Goal: Task Accomplishment & Management: Manage account settings

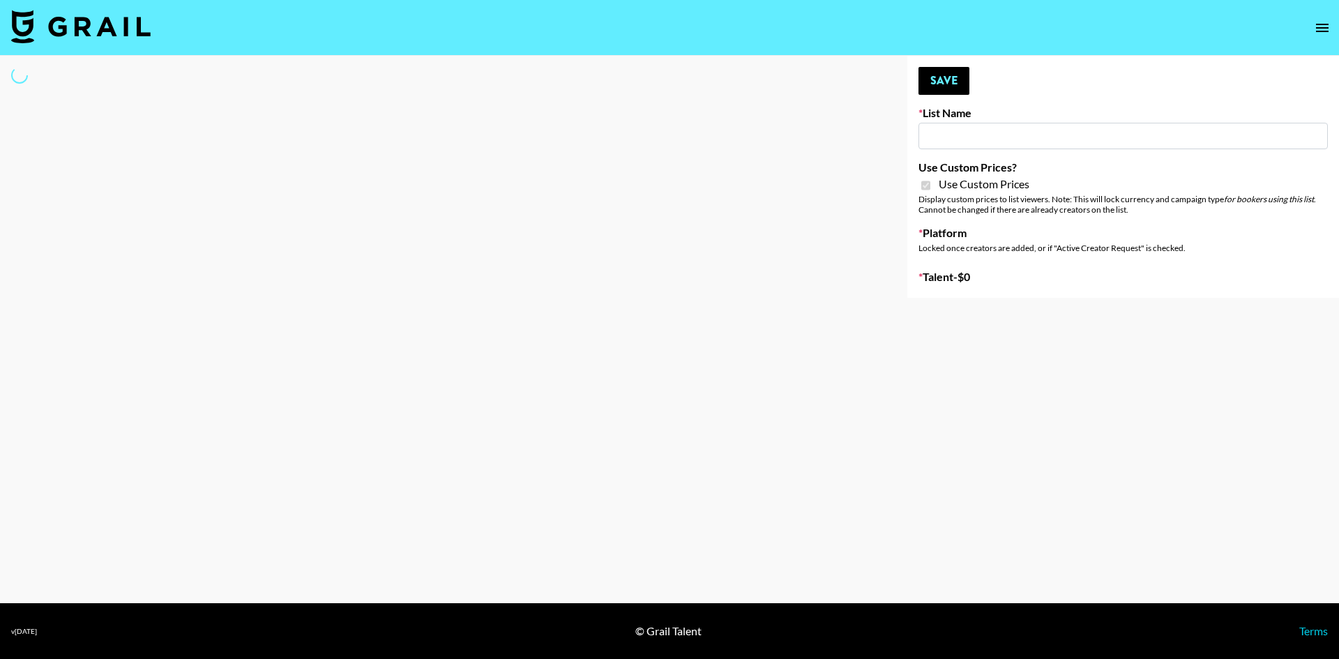
type input "Gfal"
checkbox input "true"
select select "Brand"
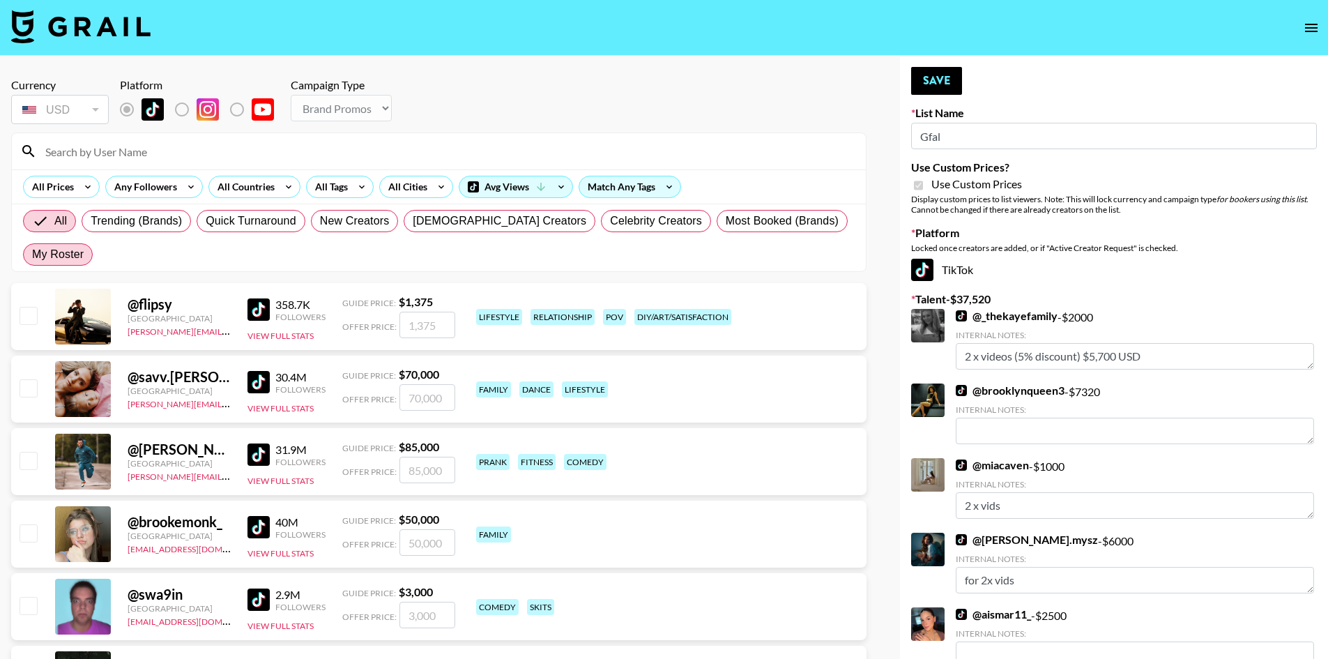
click at [84, 246] on span "My Roster" at bounding box center [58, 254] width 52 height 17
click at [32, 255] on input "My Roster" at bounding box center [32, 255] width 0 height 0
radio input "true"
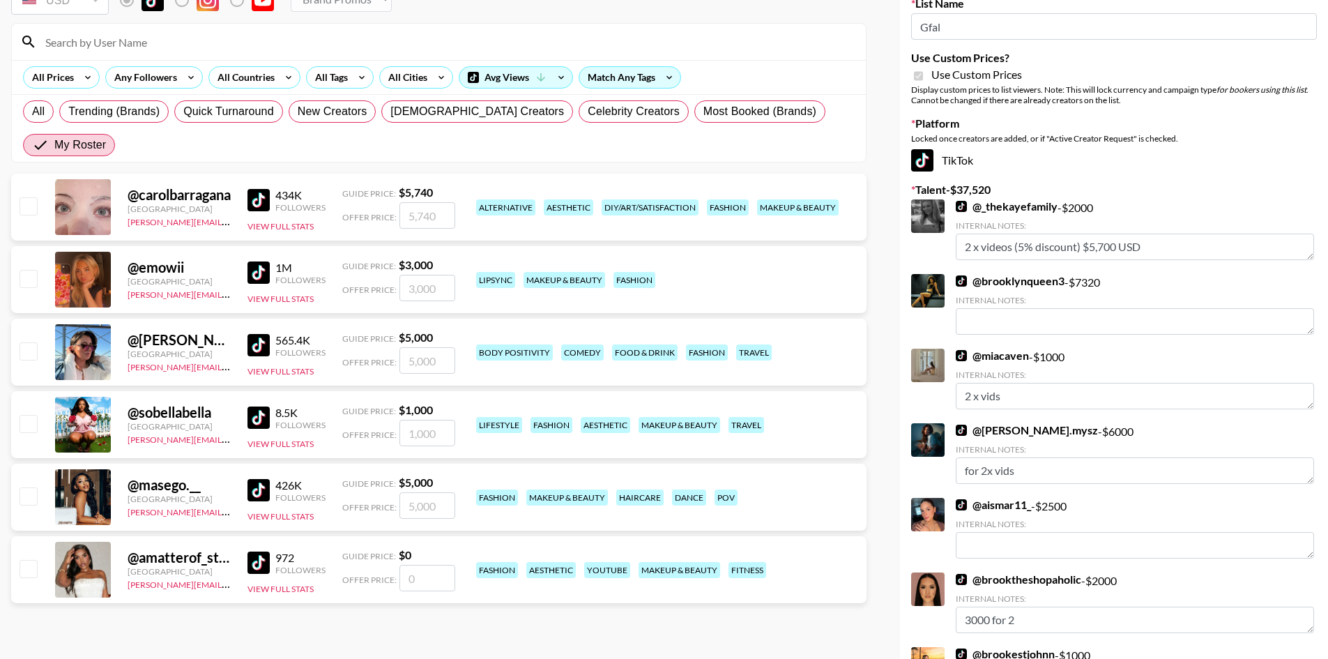
scroll to position [139, 0]
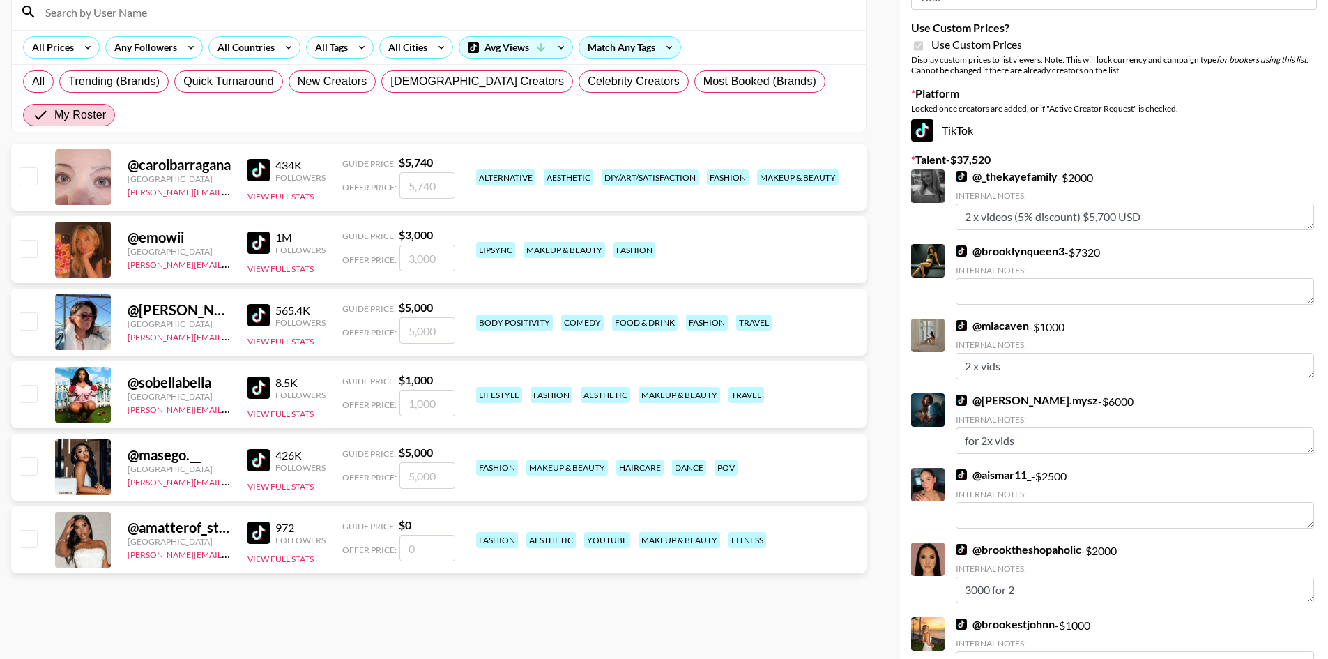
click at [26, 312] on input "checkbox" at bounding box center [28, 320] width 17 height 17
checkbox input "true"
type input "5000"
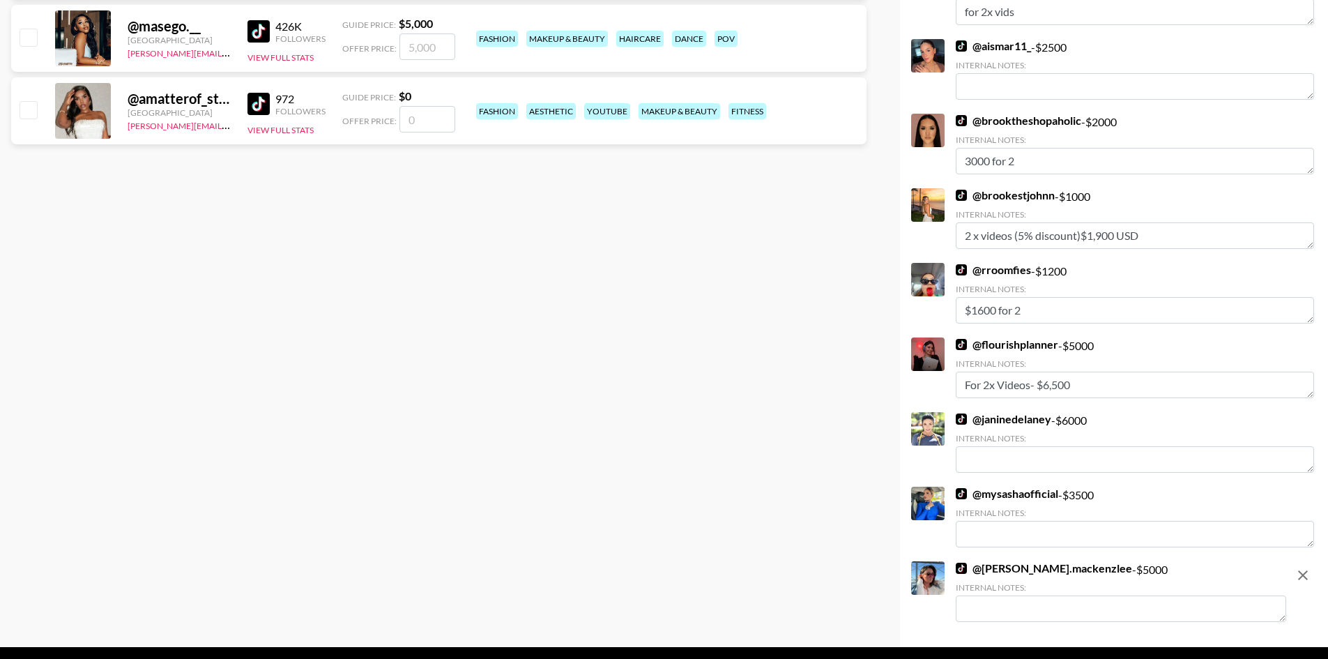
scroll to position [612, 0]
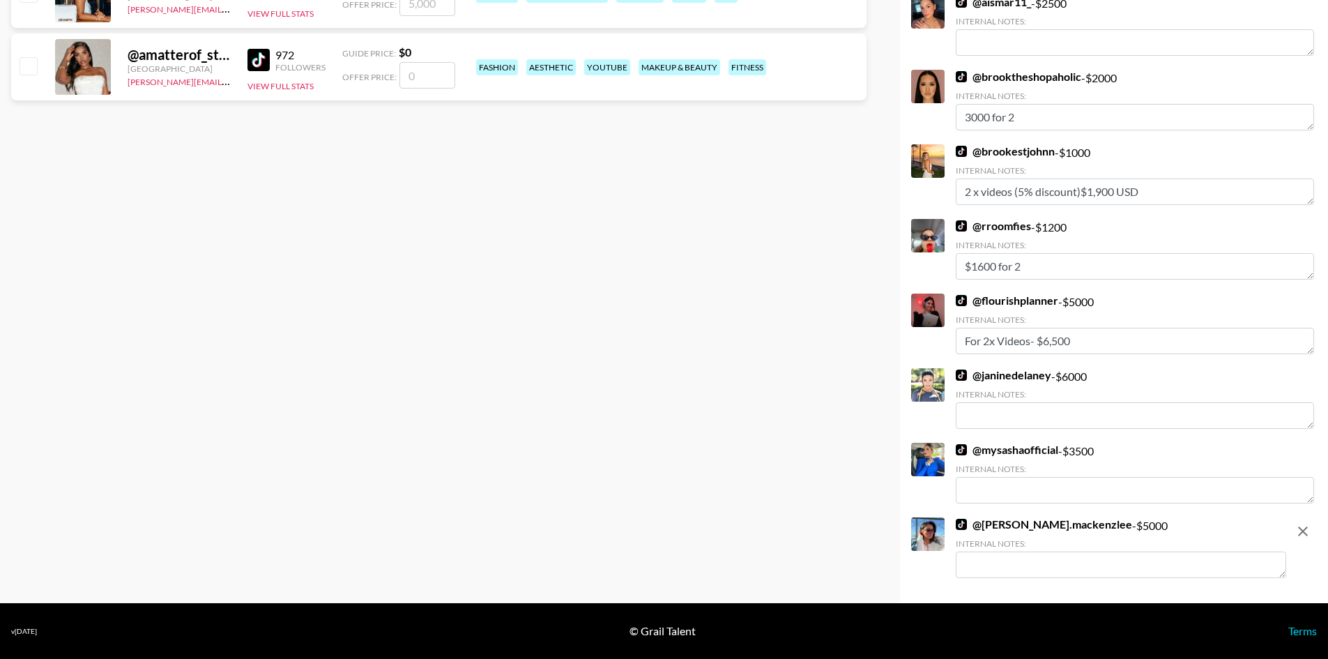
click at [1047, 562] on textarea at bounding box center [1121, 565] width 331 height 26
click at [1121, 565] on textarea "2x videos (10% discount)" at bounding box center [1121, 565] width 331 height 26
click at [1029, 563] on textarea "2x videos (10% discount) $8500" at bounding box center [1121, 565] width 331 height 26
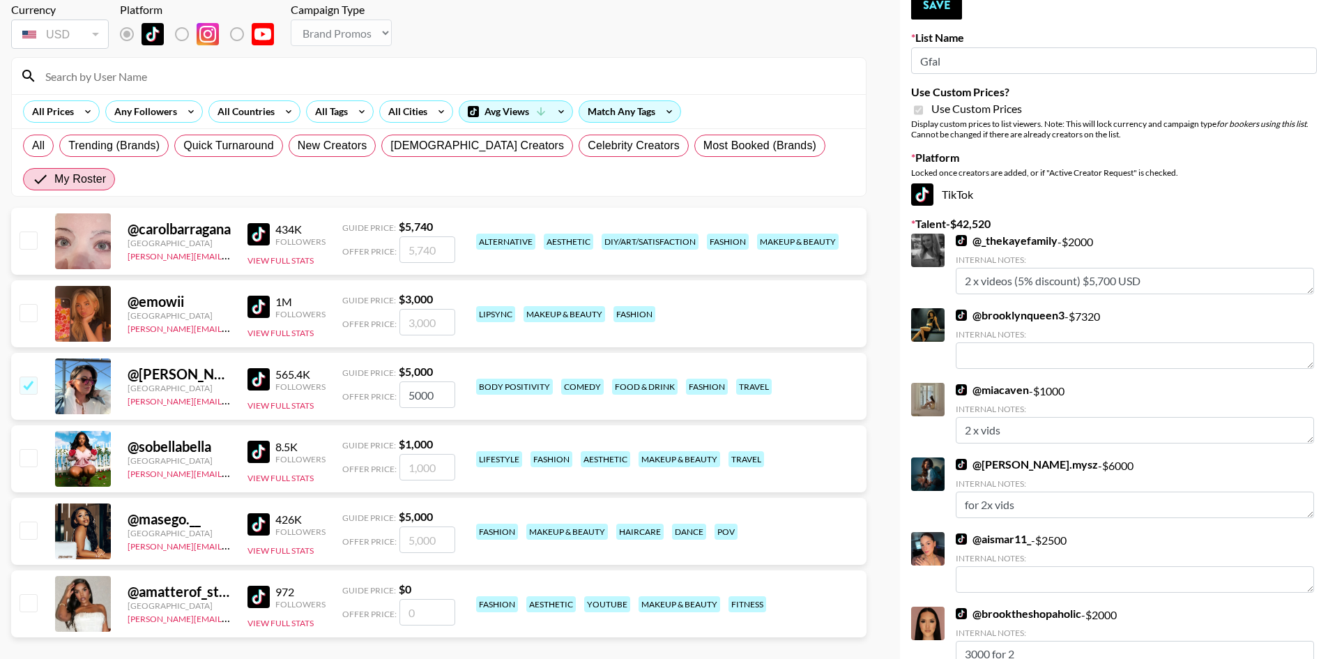
scroll to position [0, 0]
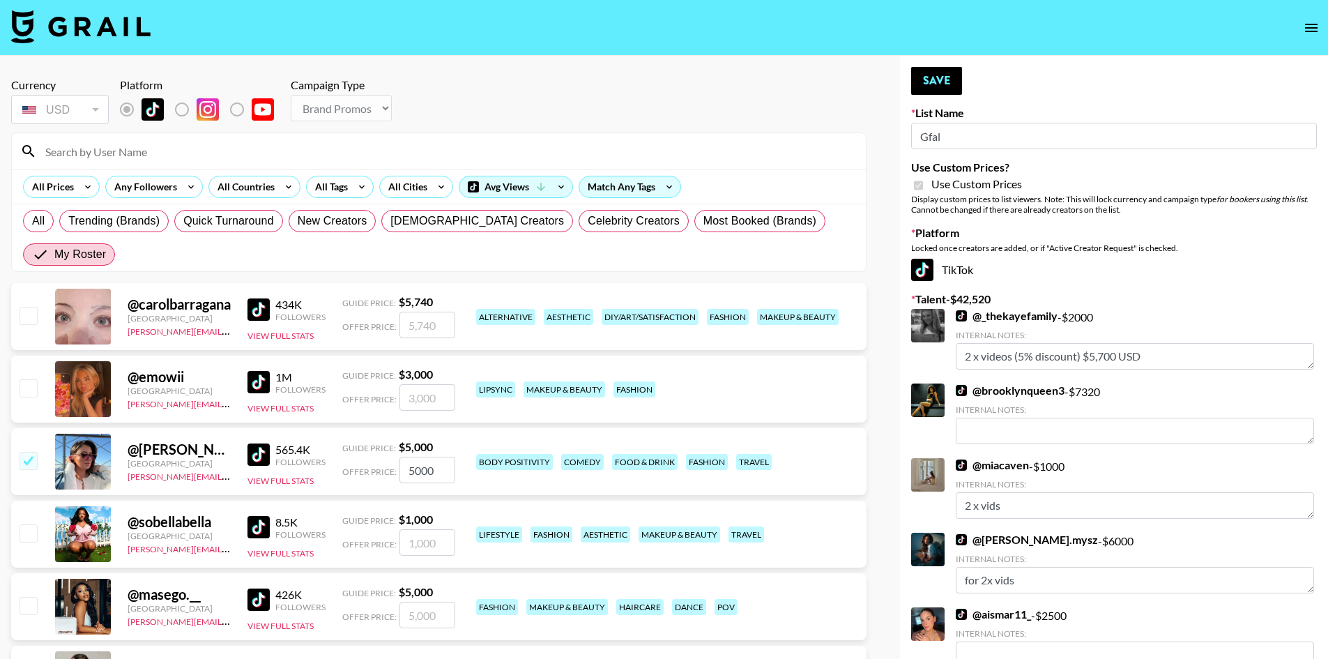
type textarea "2x videos (15% discount) $8500"
click at [954, 72] on button "Save" at bounding box center [936, 81] width 51 height 28
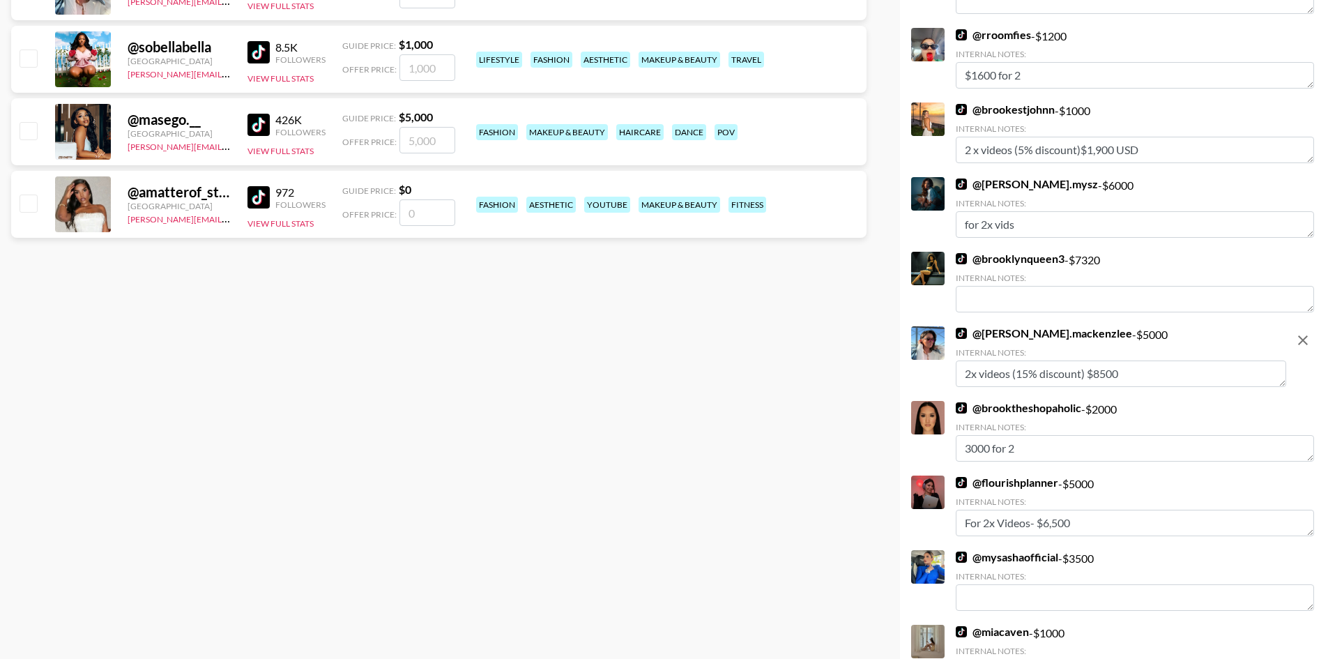
scroll to position [488, 0]
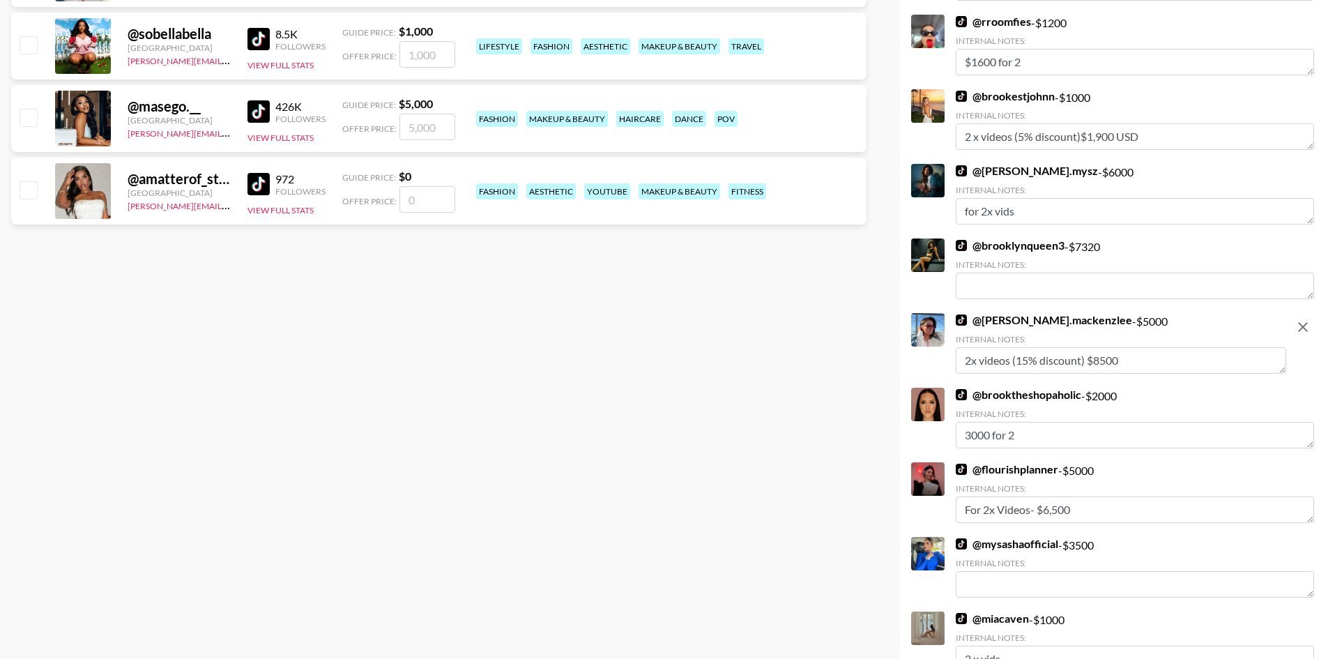
click at [1133, 355] on textarea "2x videos (15% discount) $8500" at bounding box center [1121, 360] width 331 height 26
click at [1117, 322] on div "@ rachel.mackenzlee - $ 5000 Internal Notes: 2x videos (15% discount) $8500" at bounding box center [1121, 343] width 331 height 61
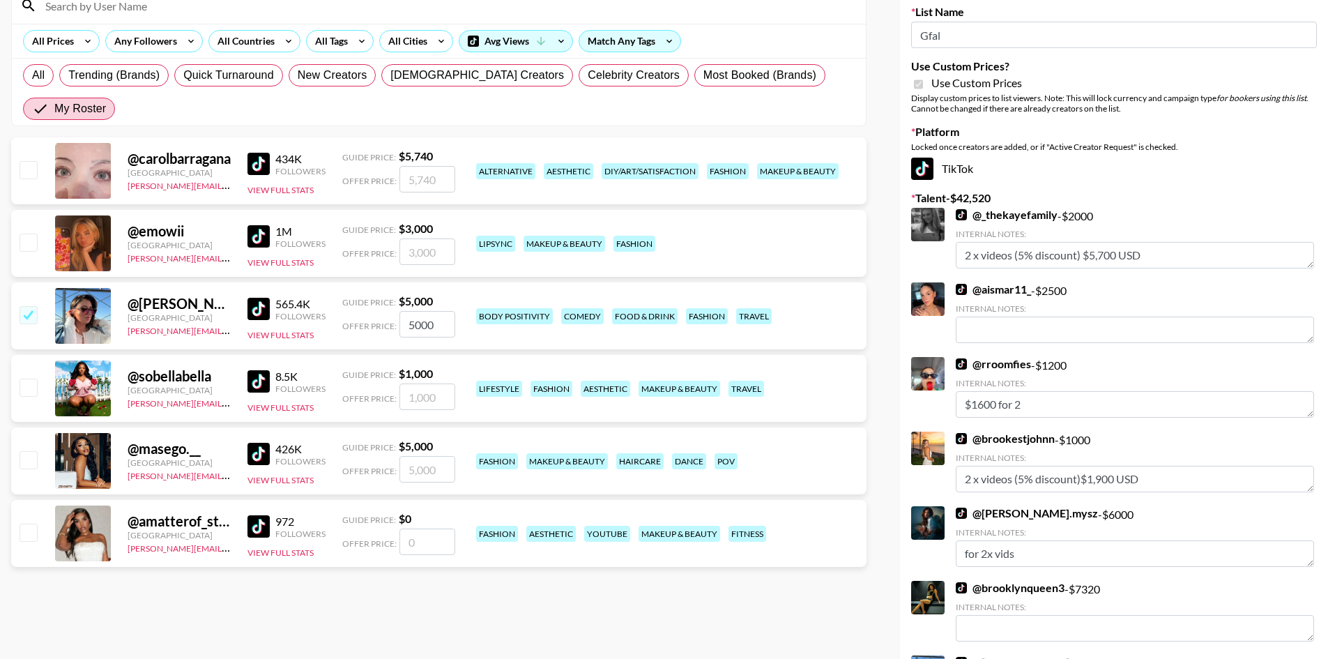
scroll to position [139, 0]
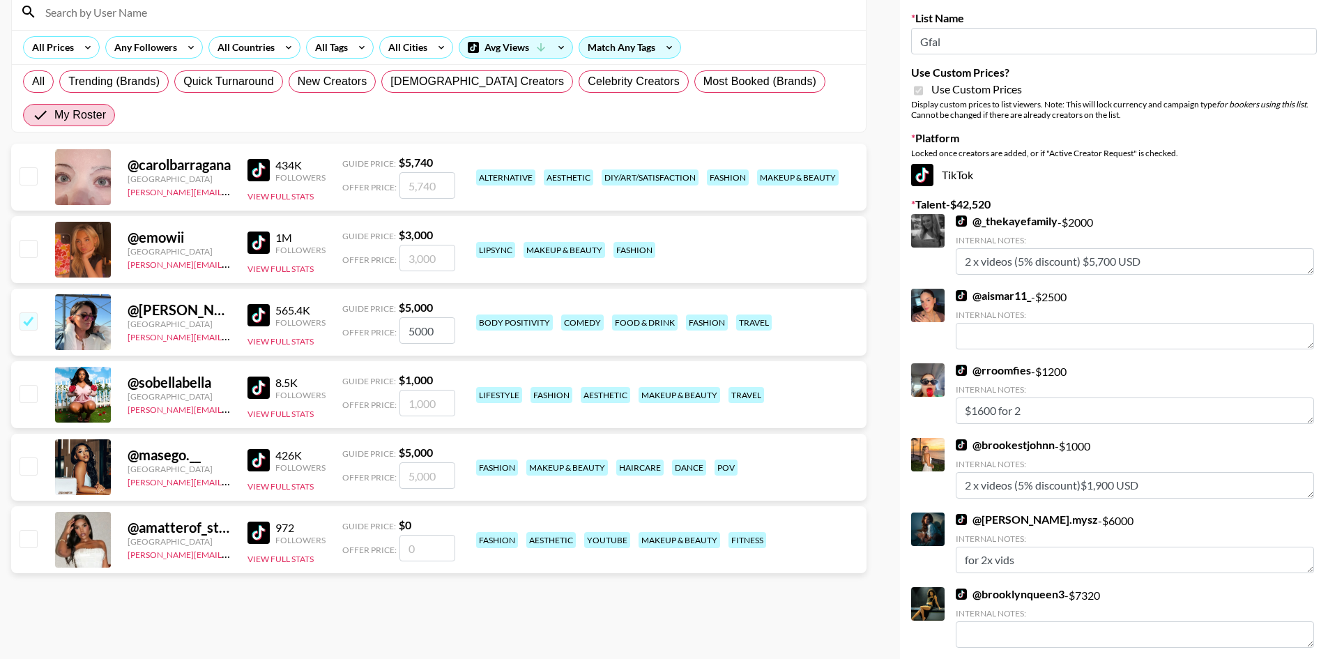
click at [427, 317] on input "5000" at bounding box center [428, 330] width 56 height 26
drag, startPoint x: 439, startPoint y: 300, endPoint x: 409, endPoint y: 293, distance: 30.8
click at [409, 317] on input "5000" at bounding box center [428, 330] width 56 height 26
type input "8"
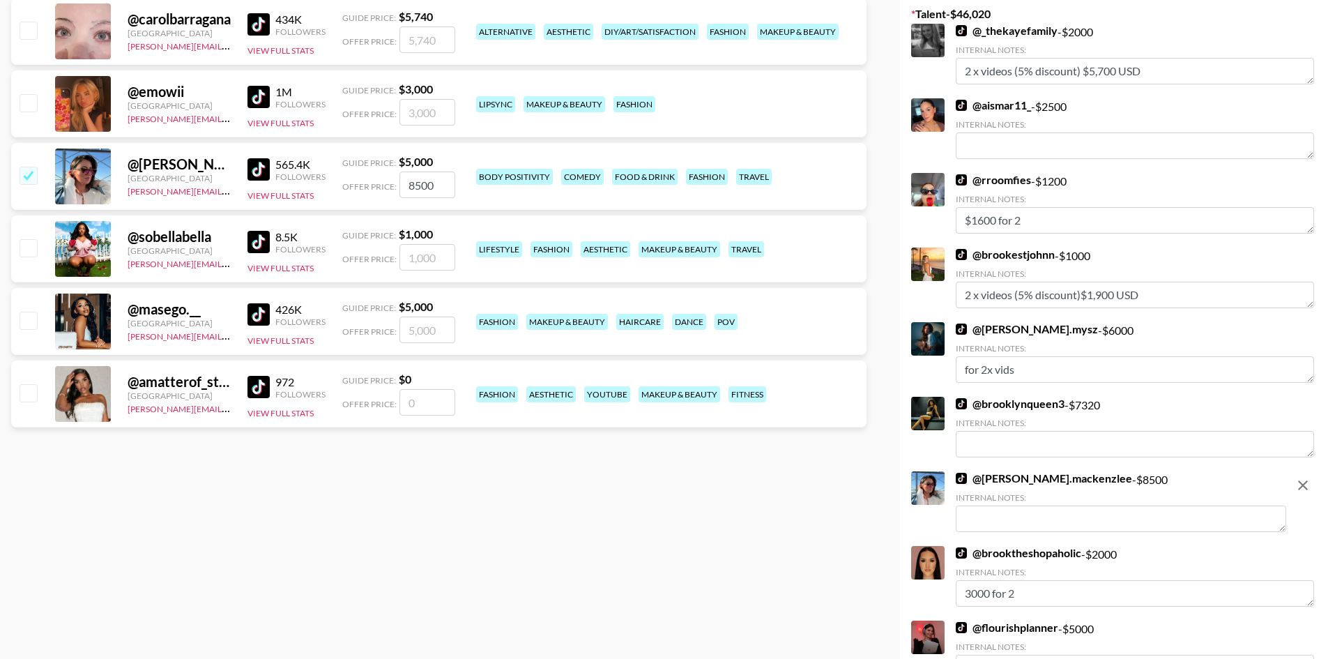
scroll to position [418, 0]
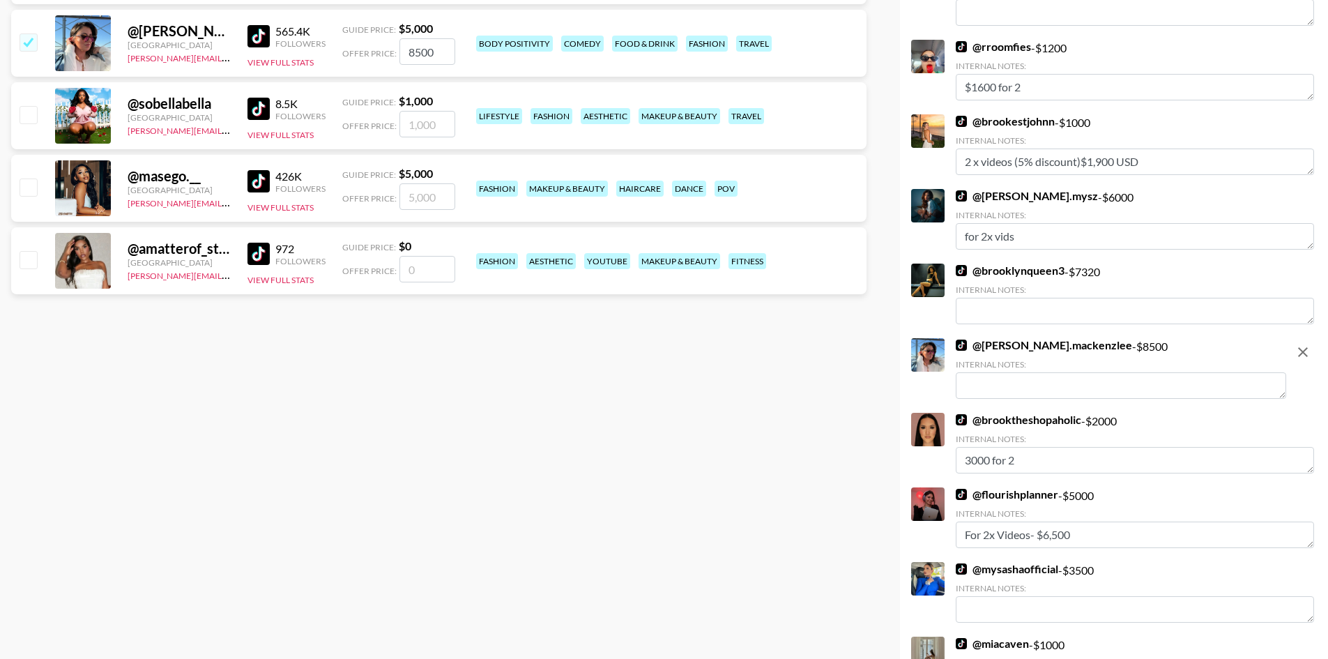
type input "8500"
click at [1081, 384] on textarea at bounding box center [1121, 385] width 331 height 26
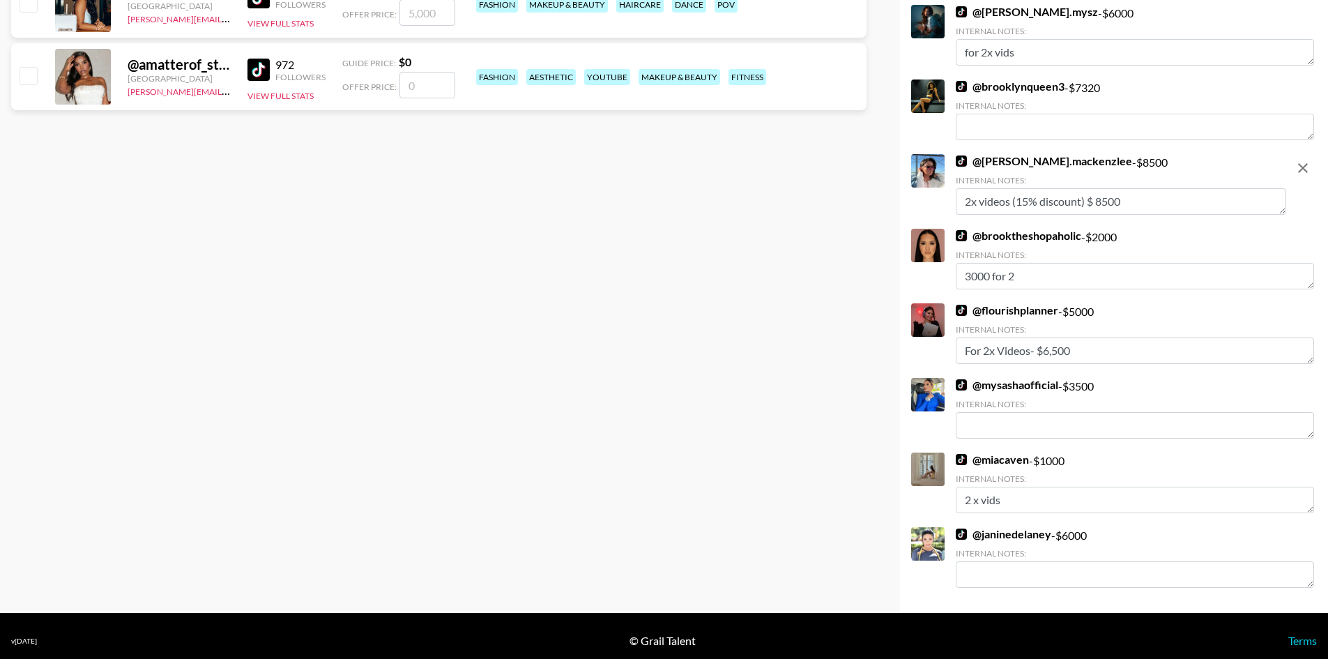
scroll to position [612, 0]
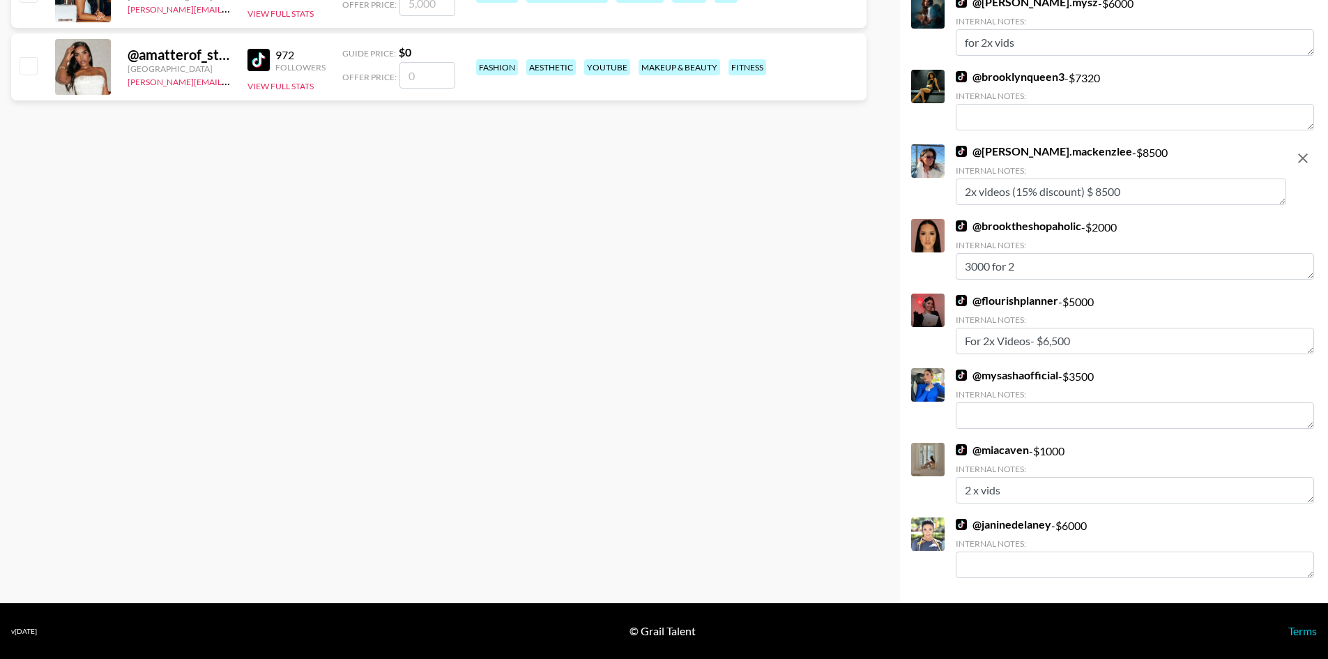
click at [1108, 190] on textarea "2x videos (15% discount) $ 8500" at bounding box center [1121, 192] width 331 height 26
click at [1027, 192] on textarea "2x videos (15% discount) $ 8000" at bounding box center [1121, 192] width 331 height 26
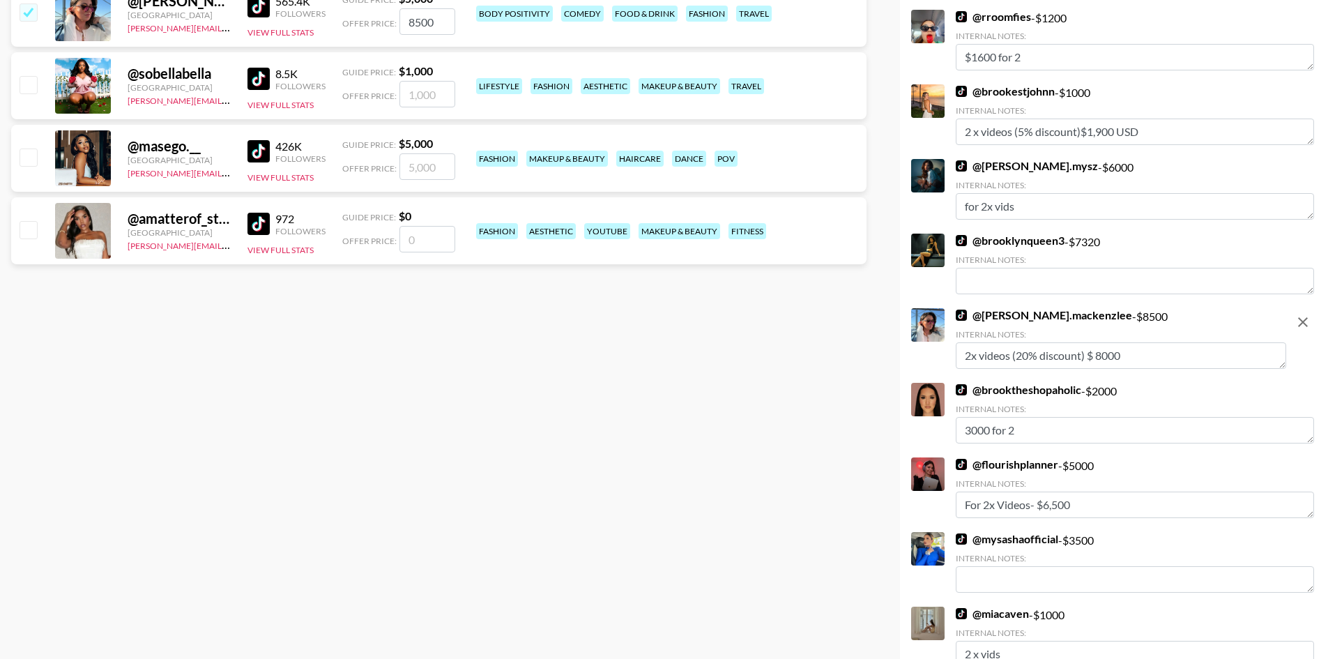
scroll to position [0, 0]
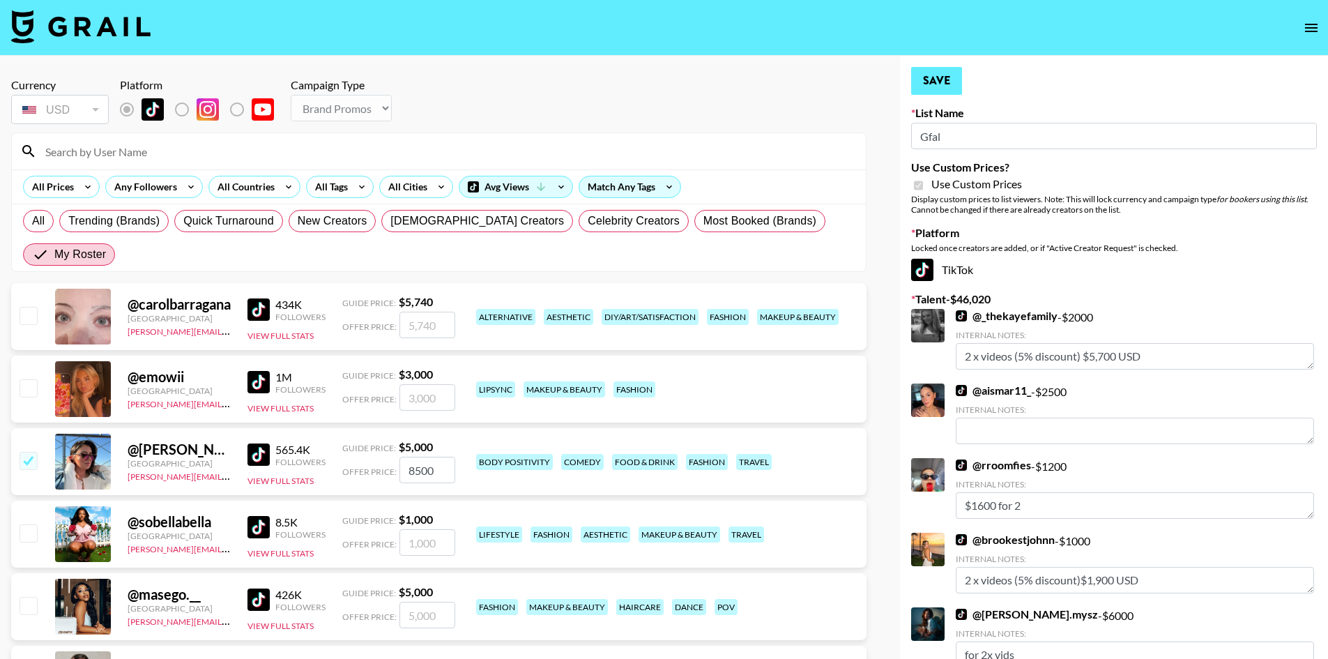
type textarea "2x videos (20% discount) $ 8000"
click at [953, 82] on button "Save" at bounding box center [936, 81] width 51 height 28
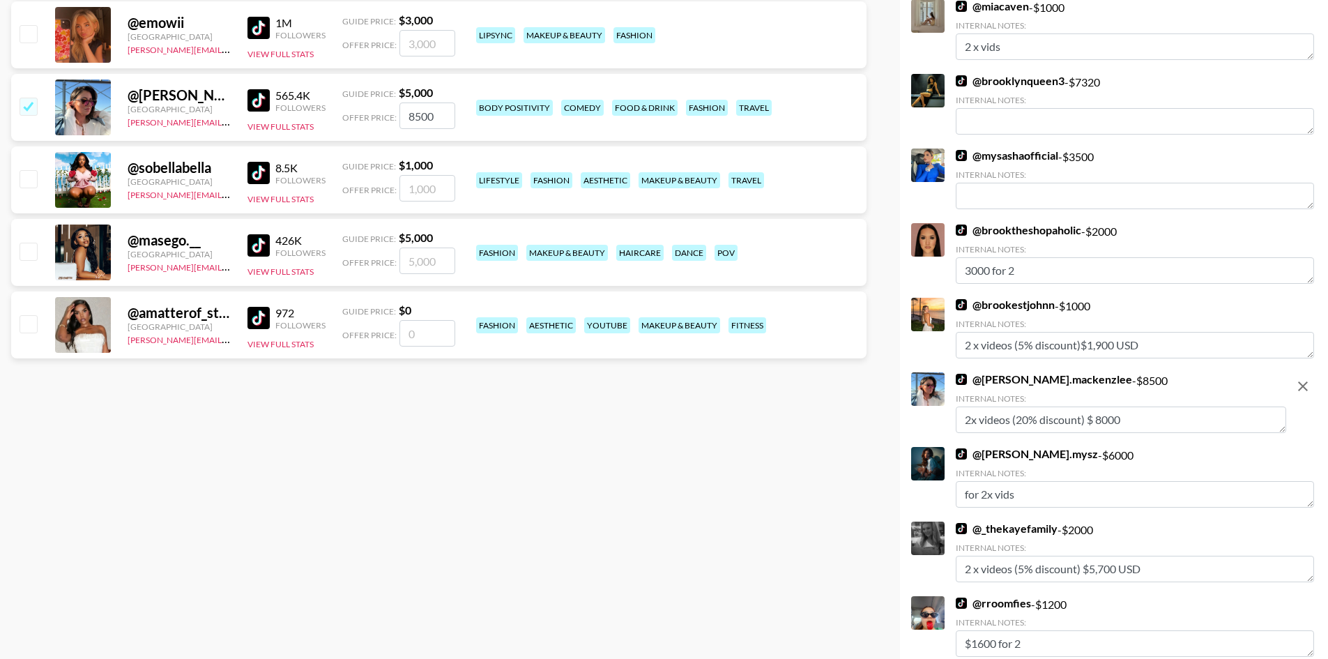
scroll to position [418, 0]
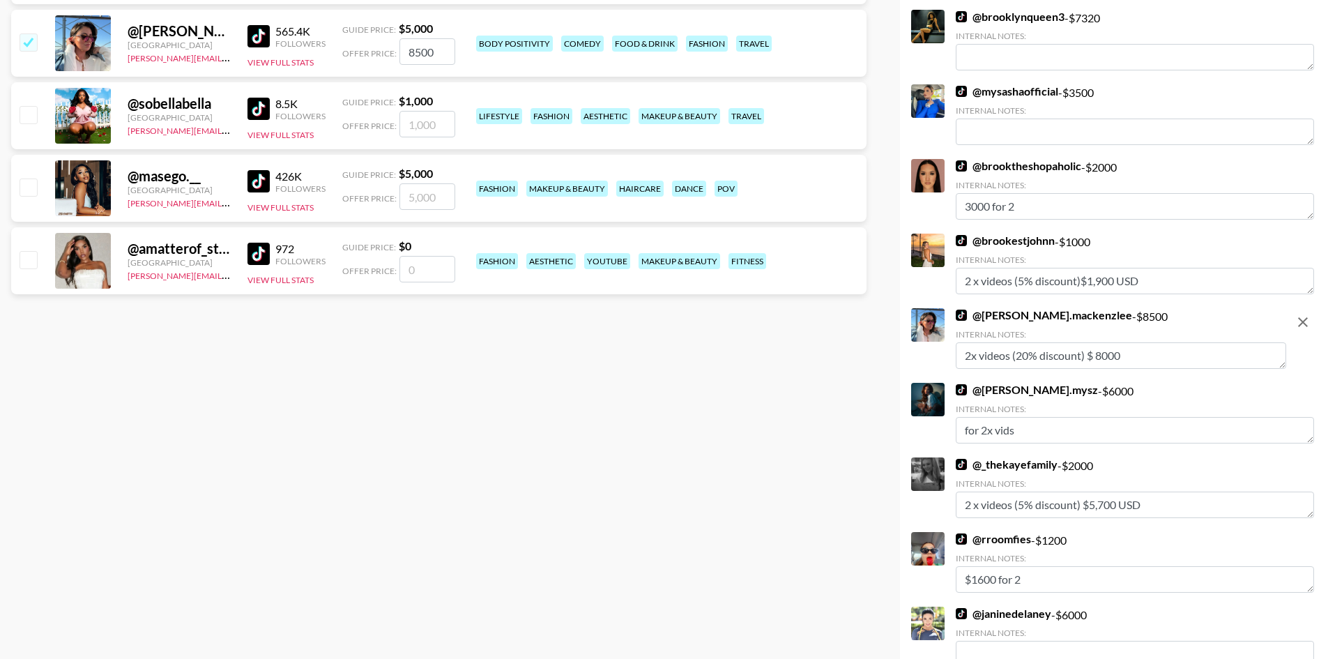
drag, startPoint x: 1088, startPoint y: 356, endPoint x: 780, endPoint y: 378, distance: 309.0
click at [780, 378] on div "Currency USD USD ​ Platform Campaign Type Choose Type... Song Promos Brand Prom…" at bounding box center [664, 239] width 1328 height 1204
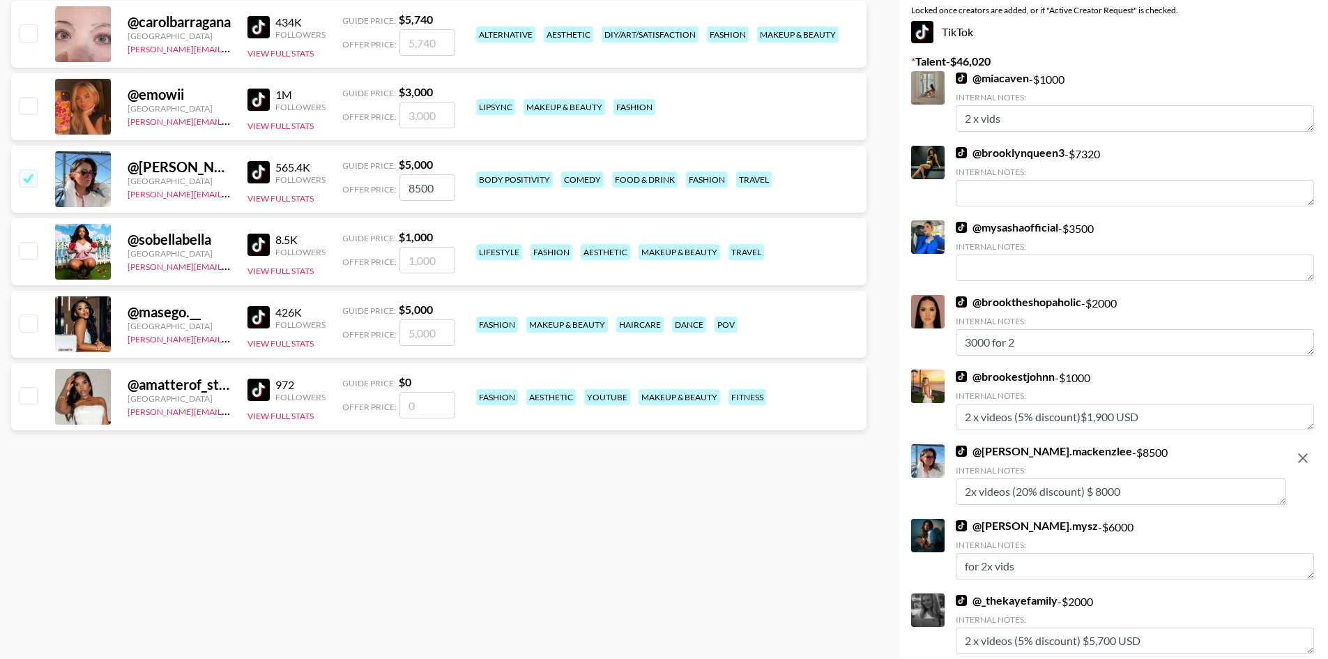
scroll to position [279, 0]
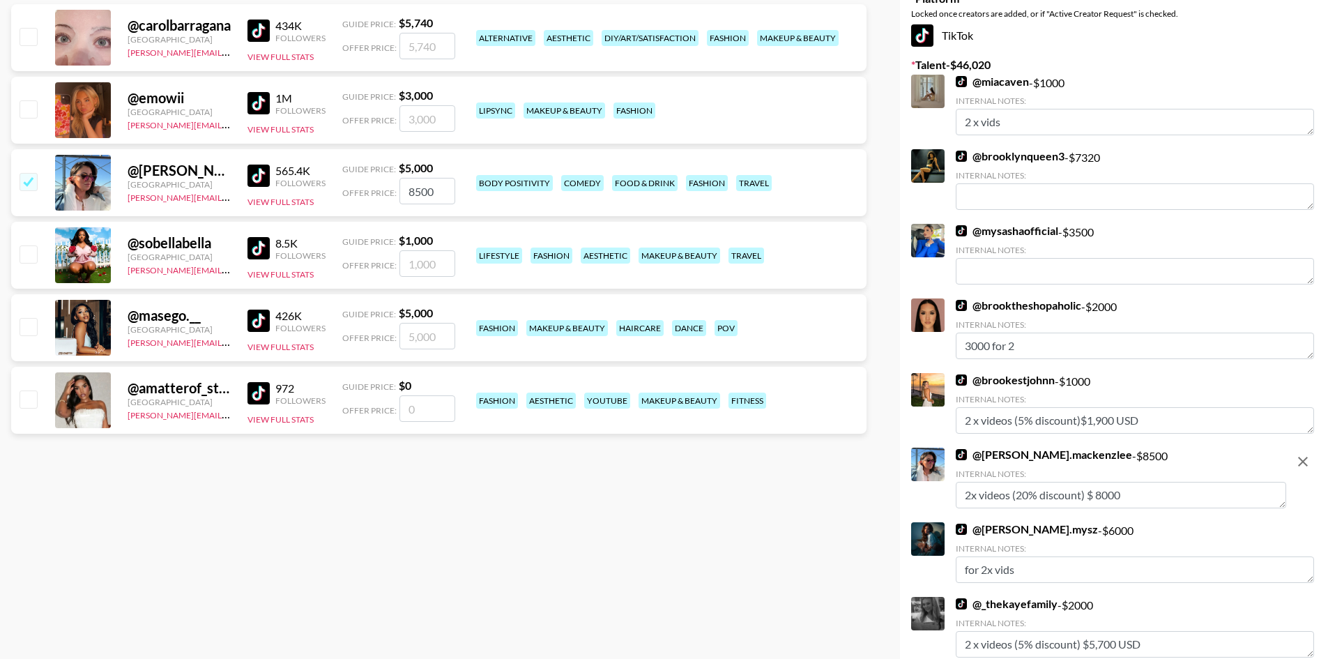
click at [431, 178] on input "8500" at bounding box center [428, 191] width 56 height 26
click at [420, 178] on input "8500" at bounding box center [428, 191] width 56 height 26
type input "800"
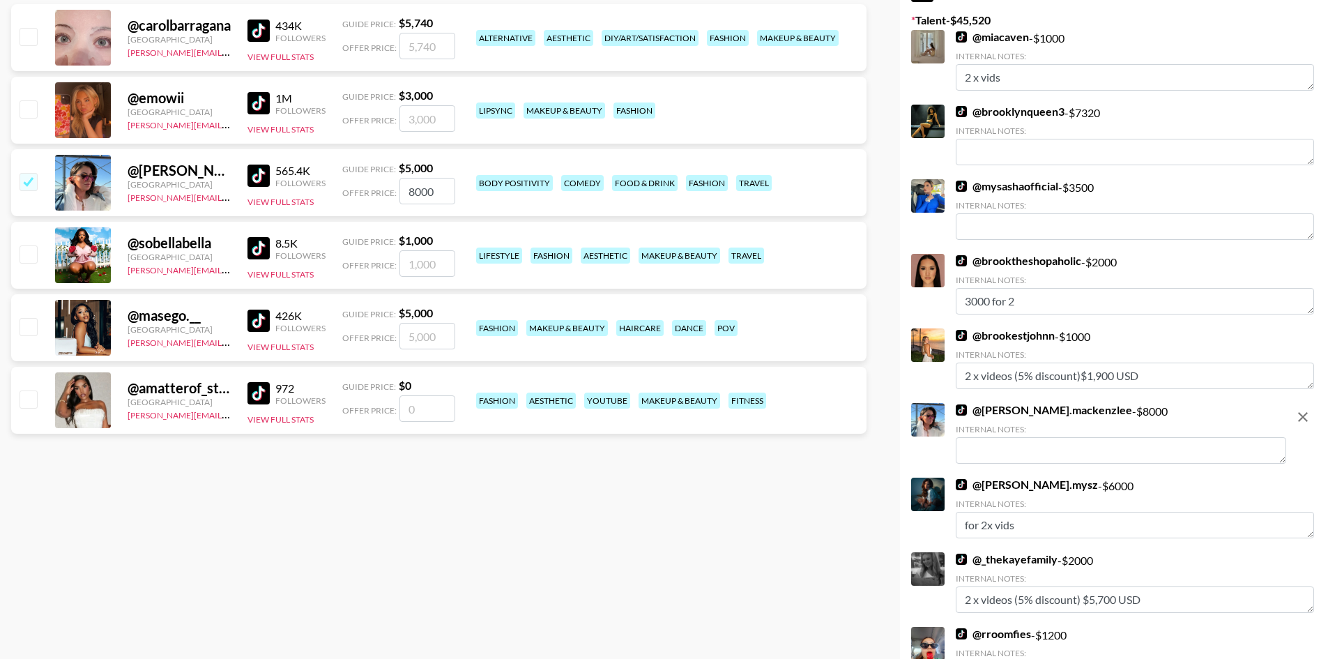
scroll to position [0, 0]
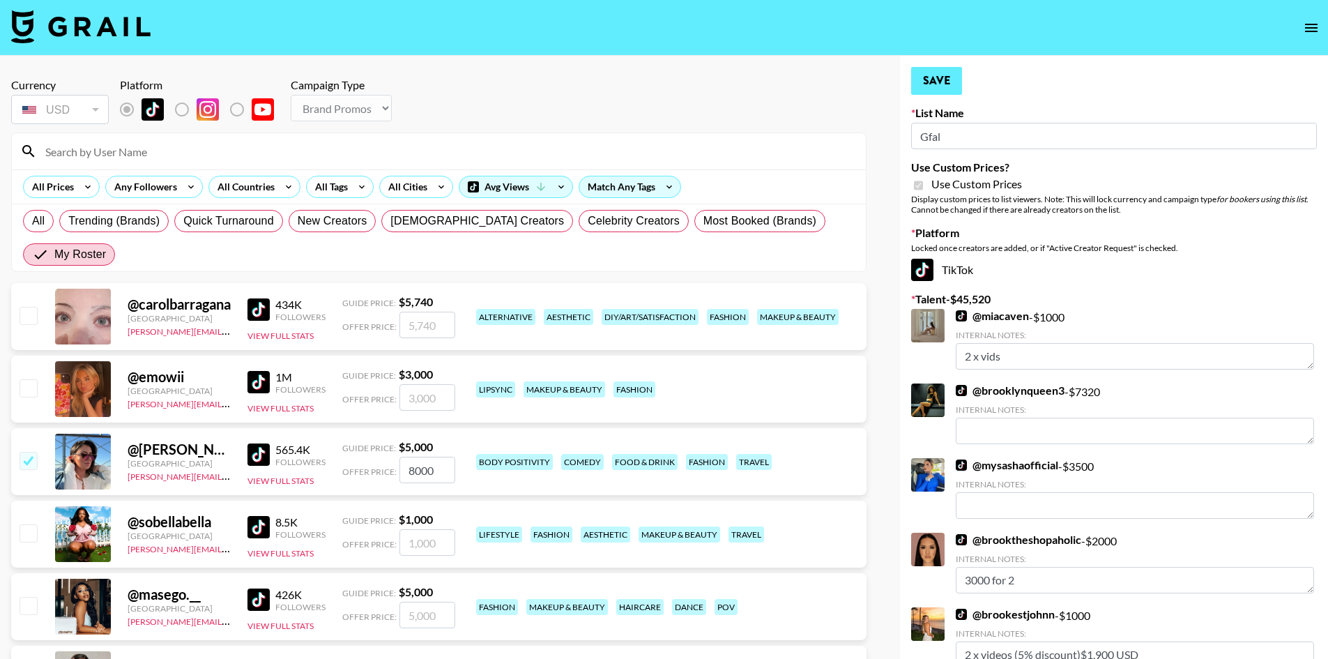
type input "8000"
click at [954, 77] on button "Save" at bounding box center [936, 81] width 51 height 28
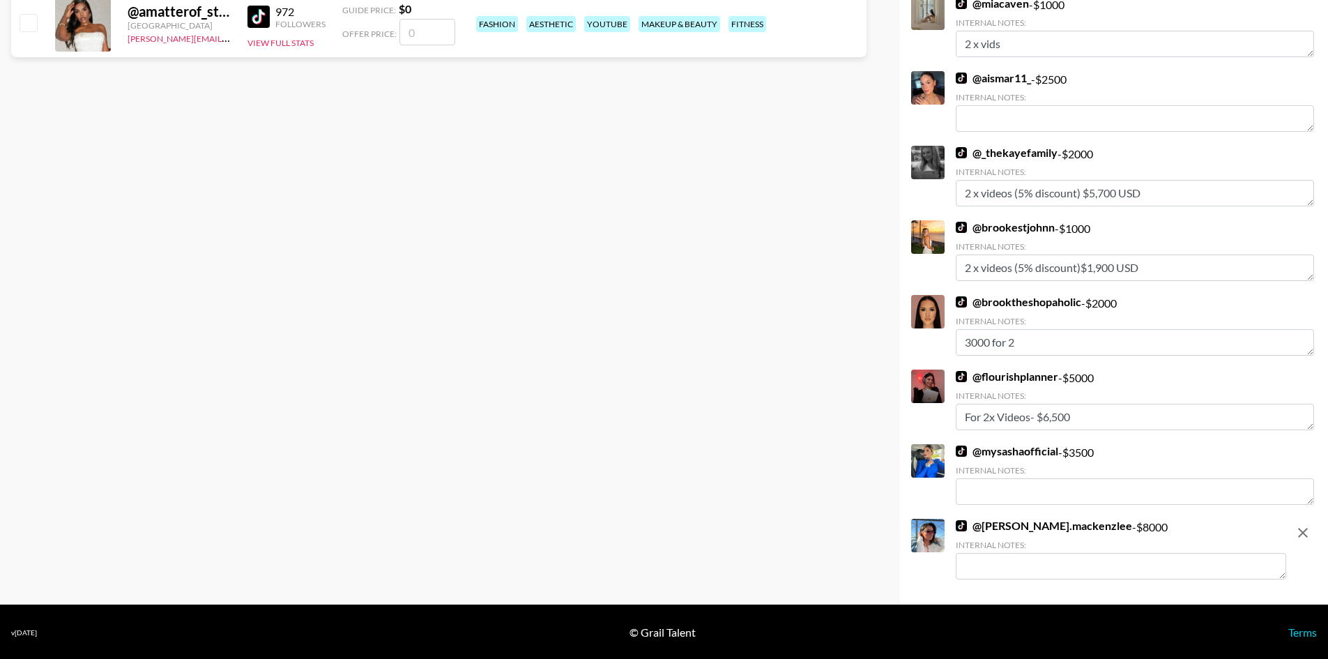
scroll to position [657, 0]
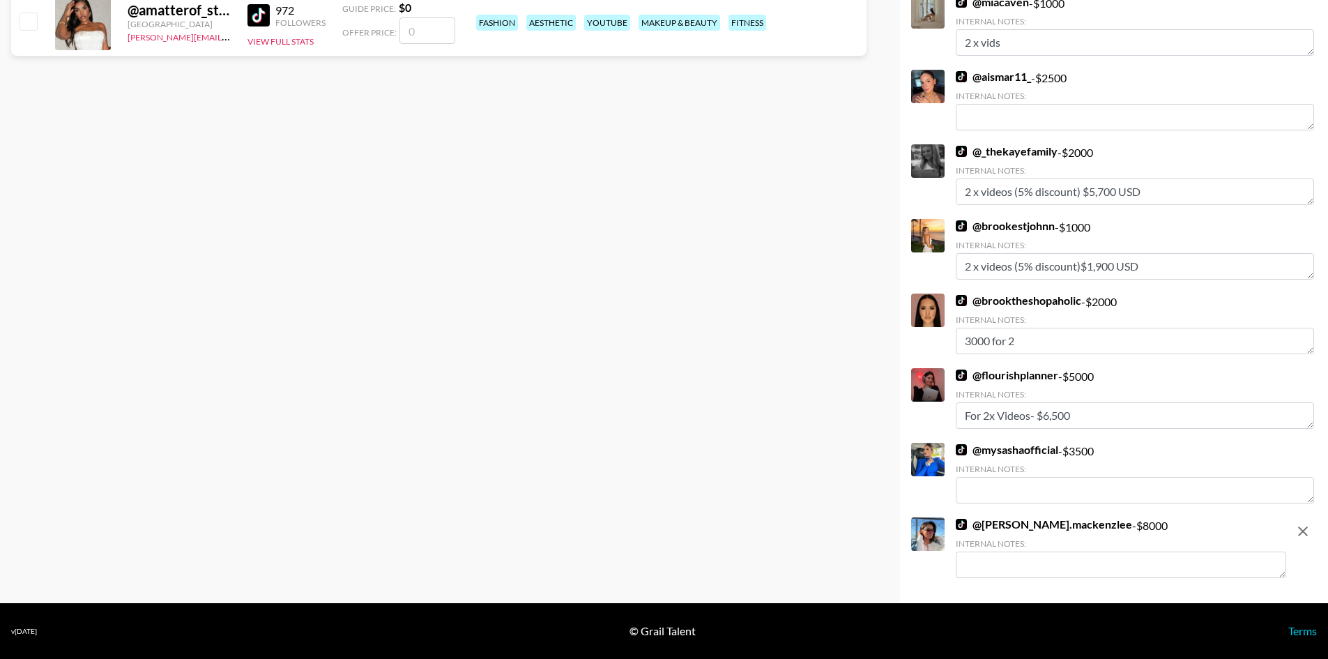
click at [1059, 567] on textarea at bounding box center [1121, 565] width 331 height 26
paste textarea "2x videos (20% discount) $ 8000"
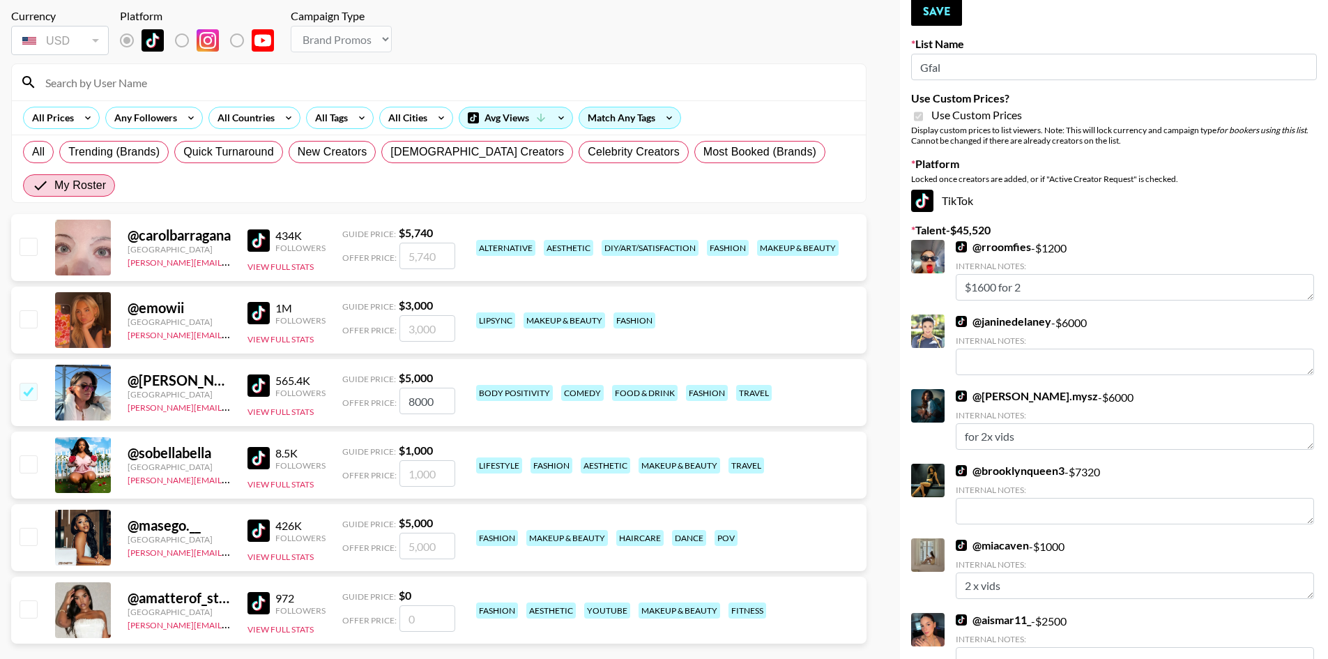
scroll to position [0, 0]
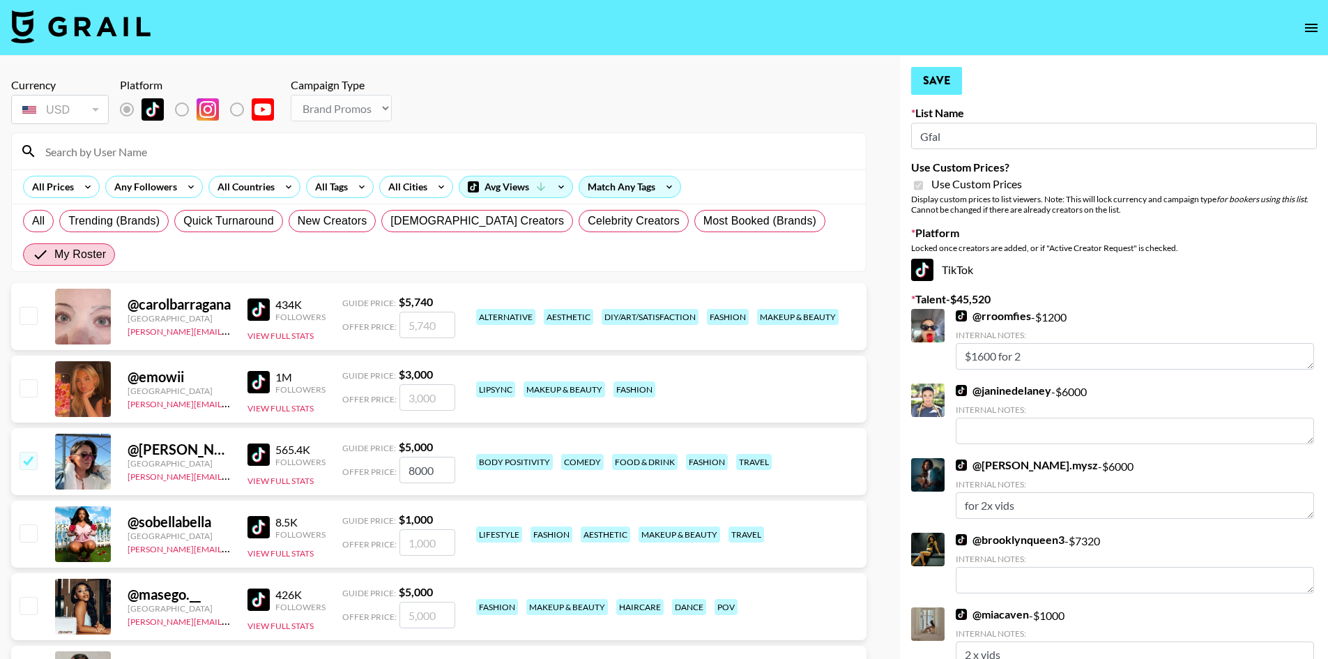
type textarea "2x videos (20% discount) $ 8000"
click at [931, 82] on button "Save" at bounding box center [936, 81] width 51 height 28
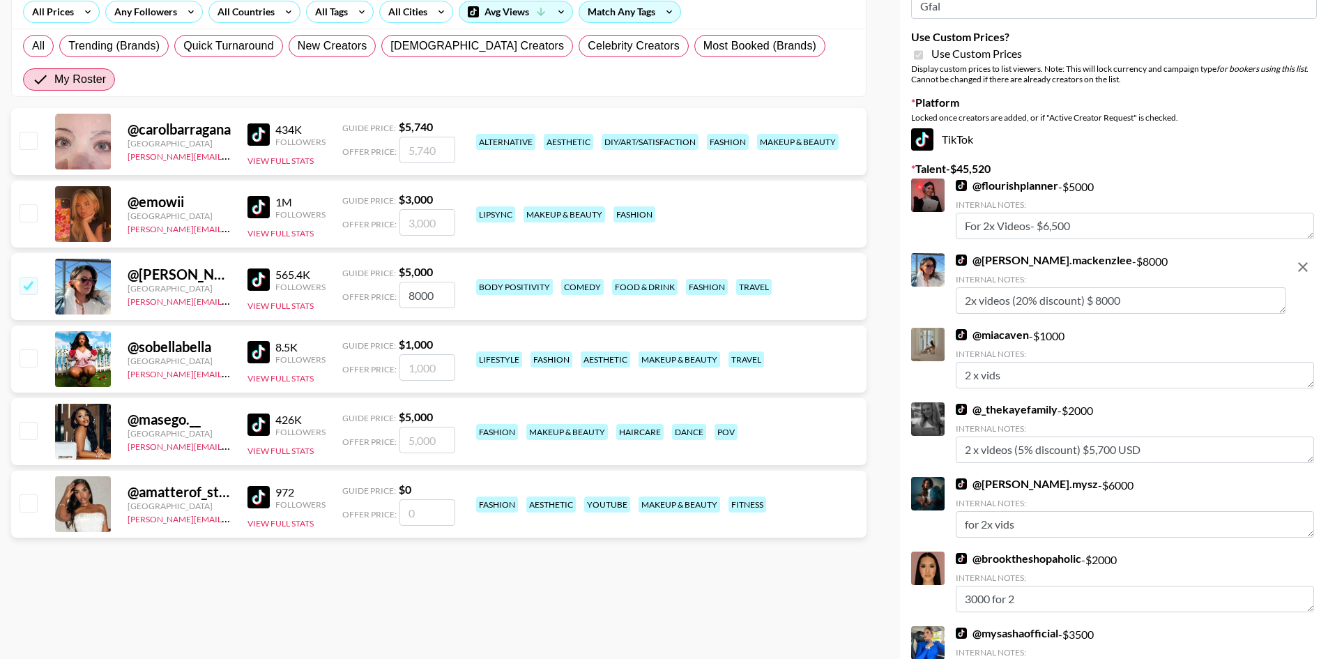
scroll to position [169, 0]
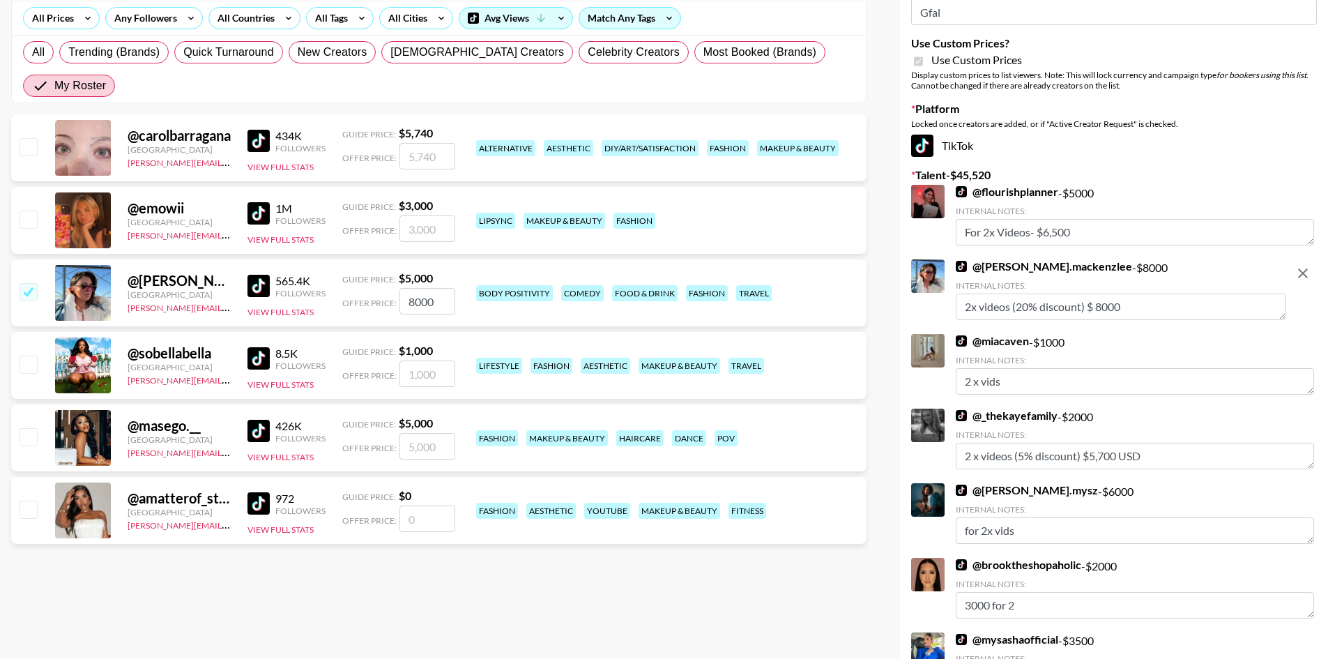
click at [416, 361] on input "number" at bounding box center [428, 374] width 56 height 26
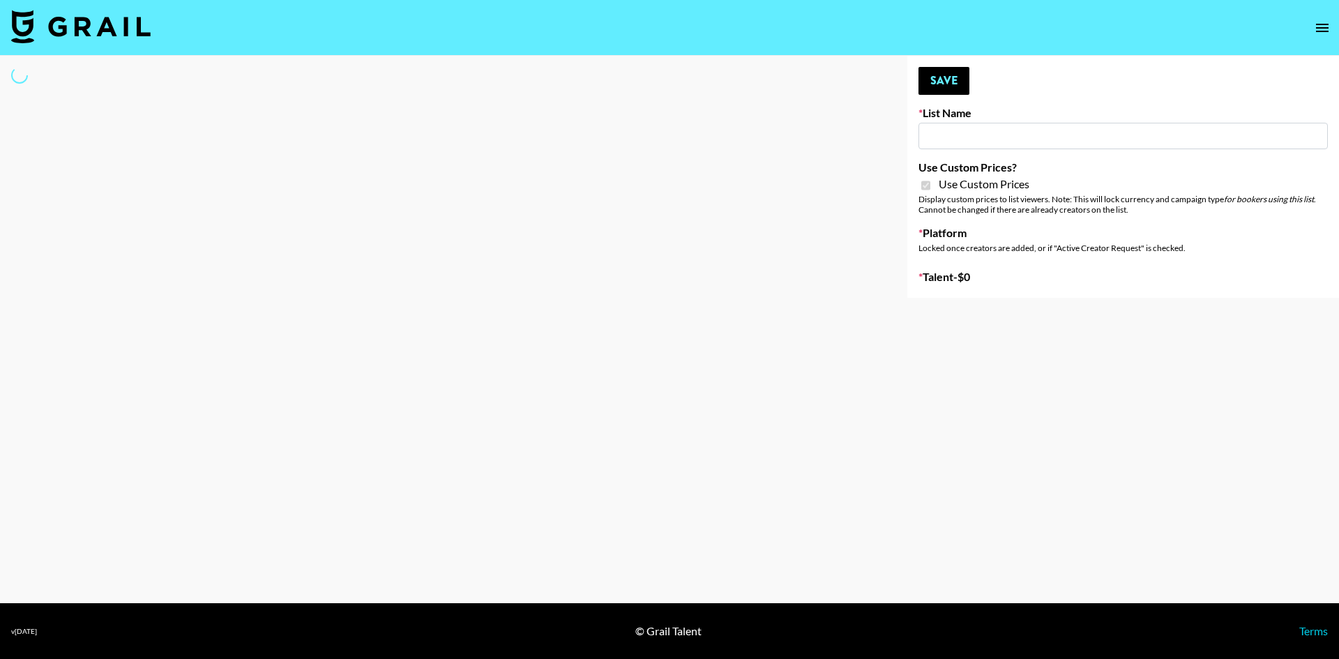
type input "Luckin - TT"
checkbox input "true"
select select "Brand"
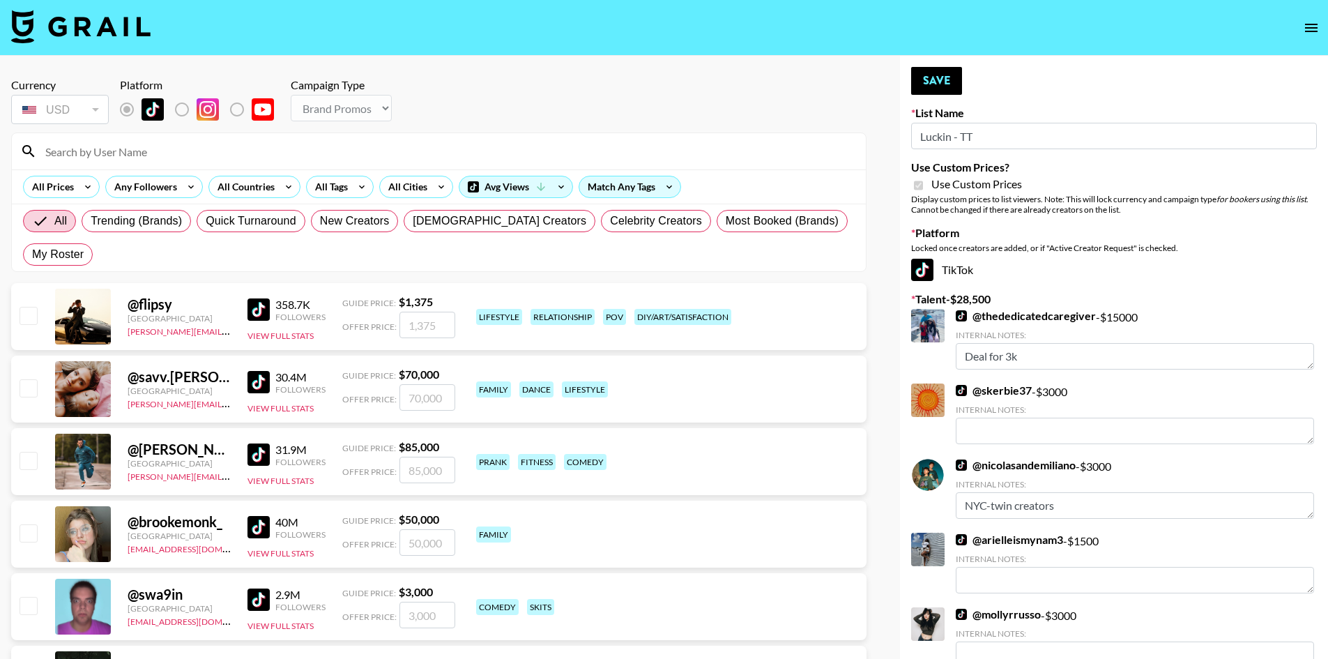
click at [821, 209] on div "All Trending (Brands) Quick Turnaround New Creators LGBTQIA+ Creators Celebrity…" at bounding box center [439, 237] width 838 height 67
click at [84, 246] on span "My Roster" at bounding box center [58, 254] width 52 height 17
click at [32, 255] on input "My Roster" at bounding box center [32, 255] width 0 height 0
radio input "true"
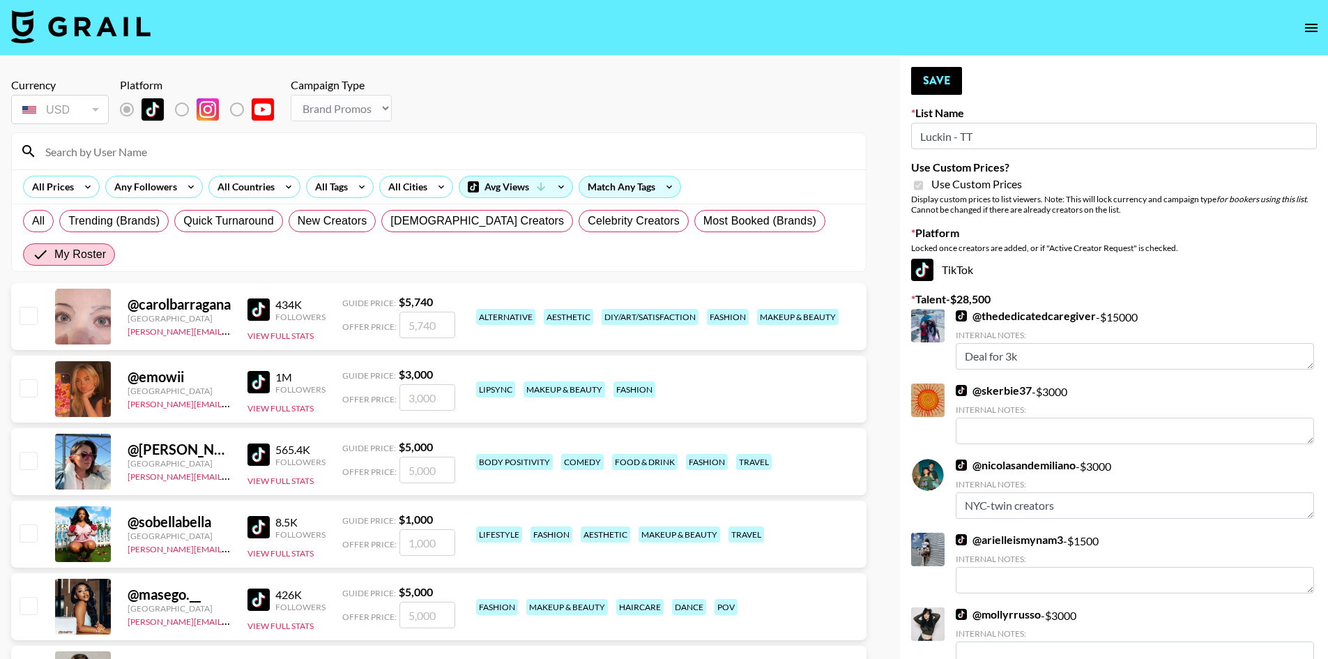
click at [31, 379] on input "checkbox" at bounding box center [28, 387] width 17 height 17
checkbox input "true"
click at [418, 384] on input "3000" at bounding box center [428, 397] width 56 height 26
click at [439, 384] on input "3000" at bounding box center [428, 397] width 56 height 26
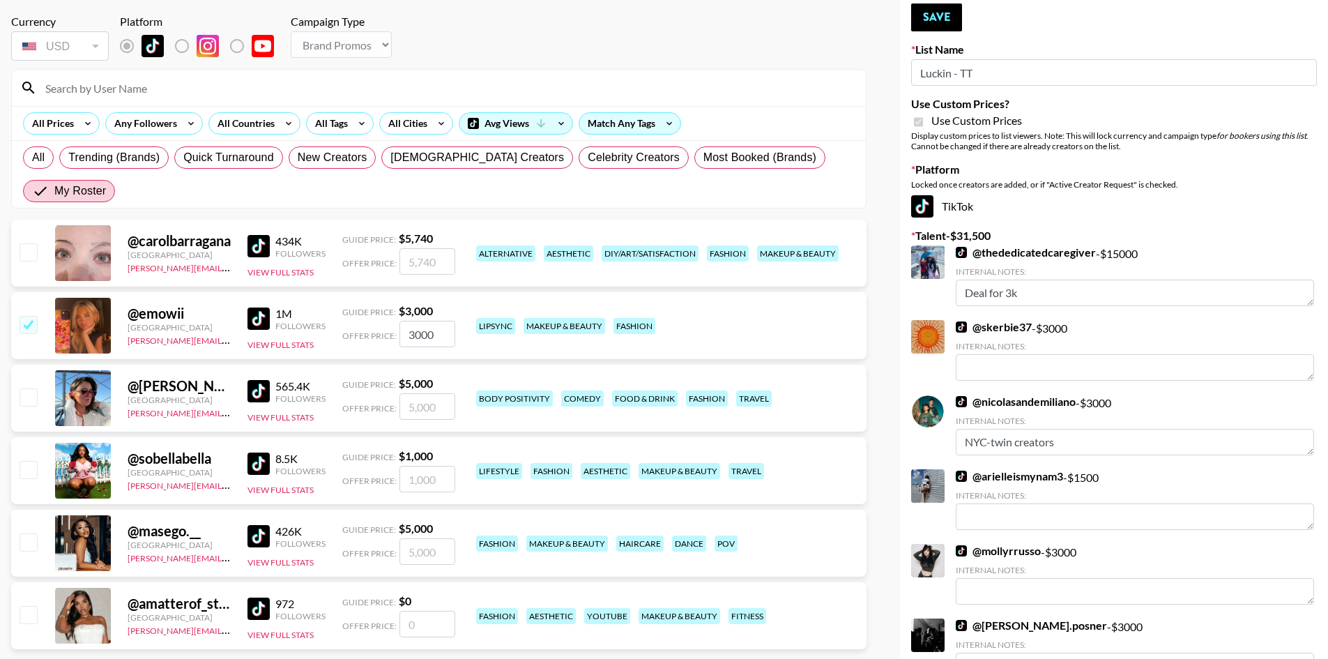
scroll to position [70, 0]
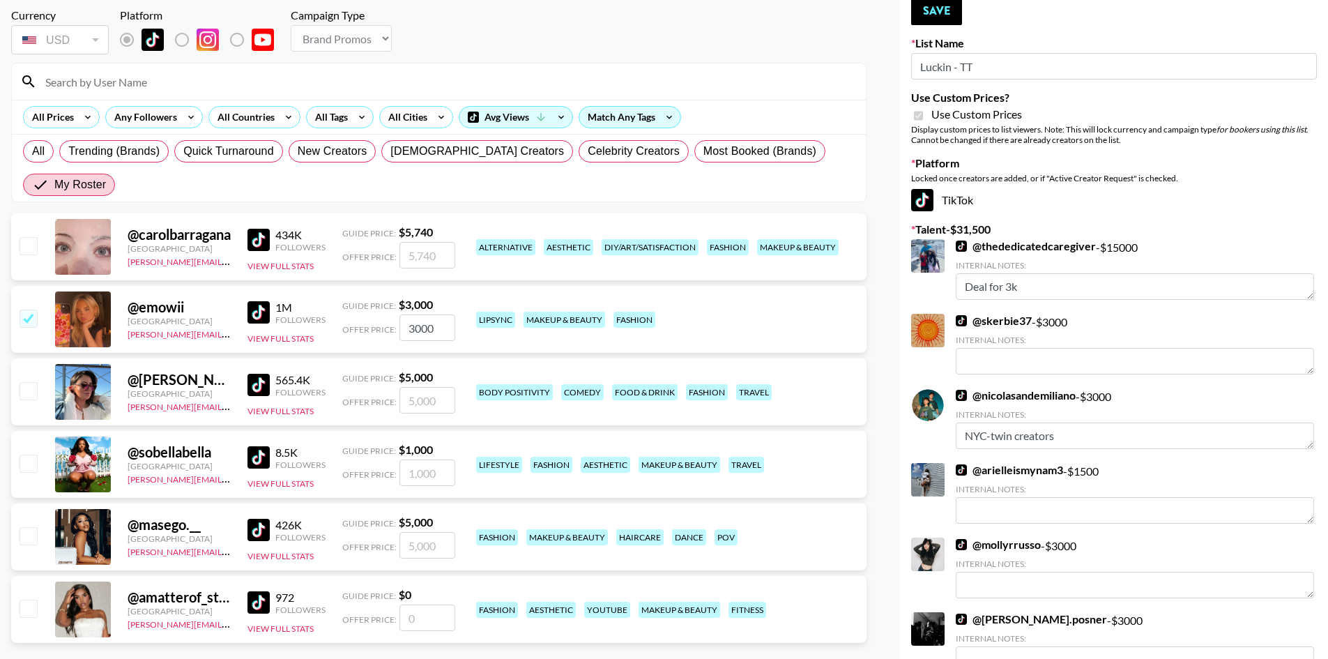
drag, startPoint x: 418, startPoint y: 296, endPoint x: 400, endPoint y: 286, distance: 21.5
click at [400, 315] on input "3000" at bounding box center [428, 328] width 56 height 26
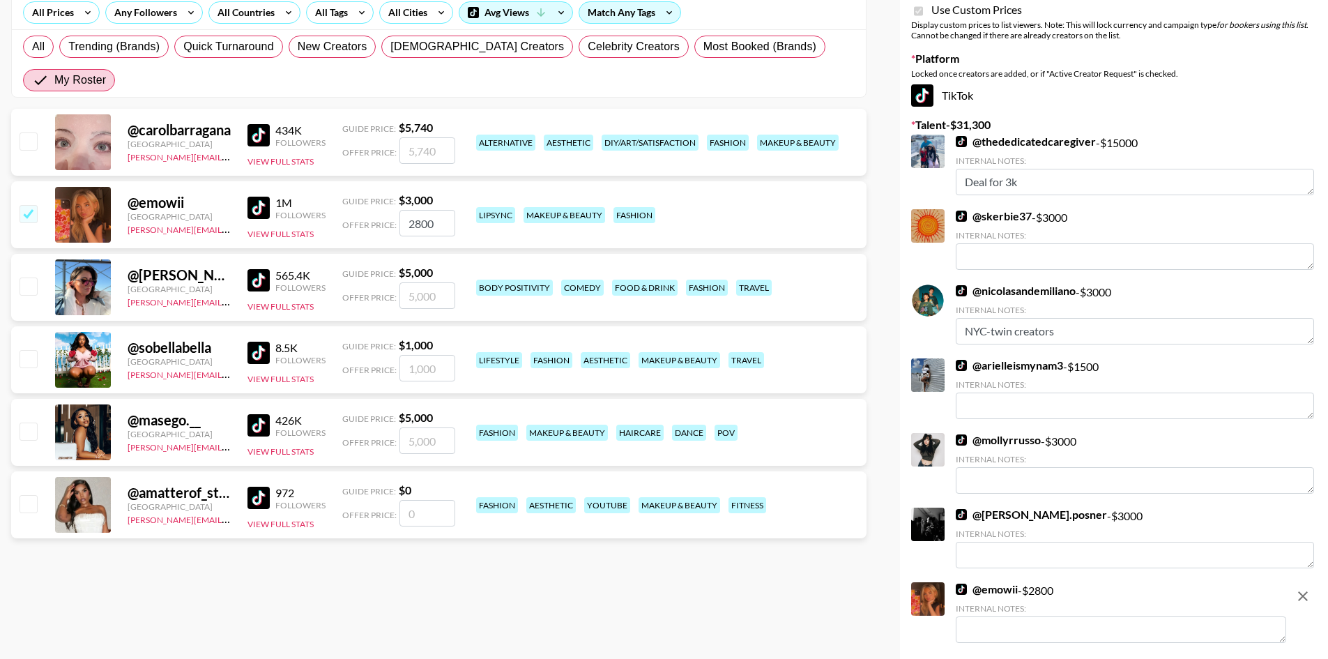
scroll to position [0, 0]
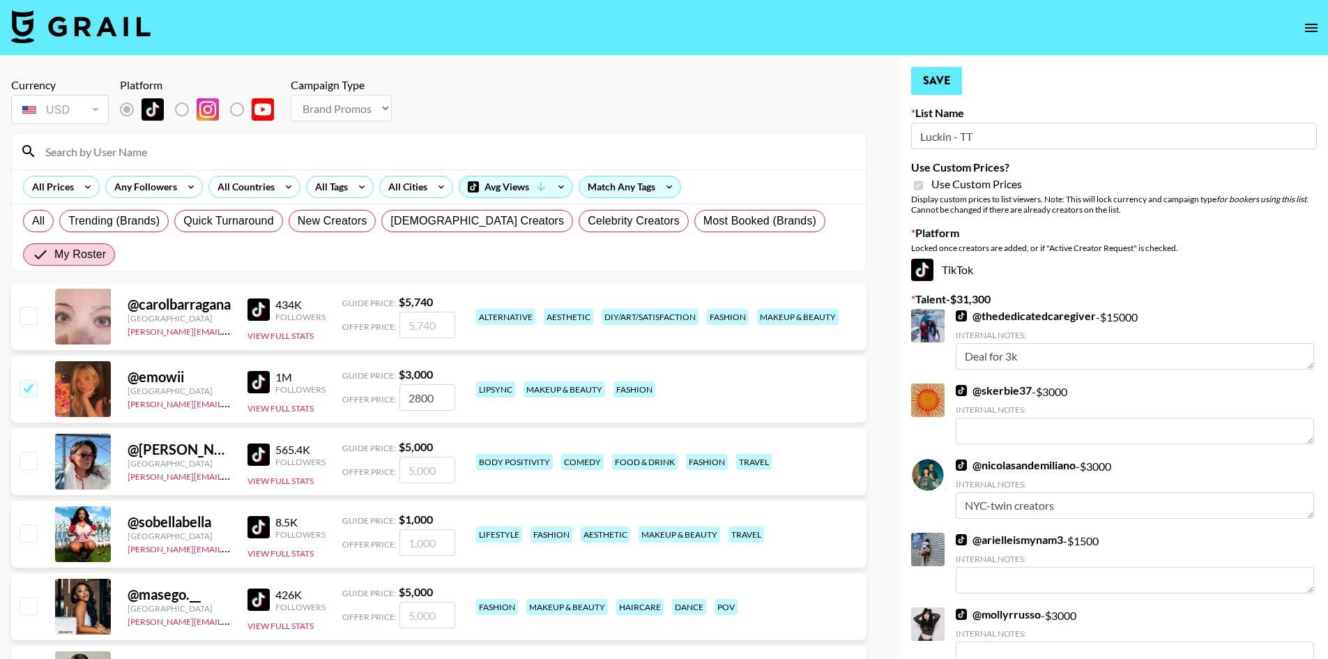
type input "2800"
click at [943, 79] on button "Save" at bounding box center [936, 81] width 51 height 28
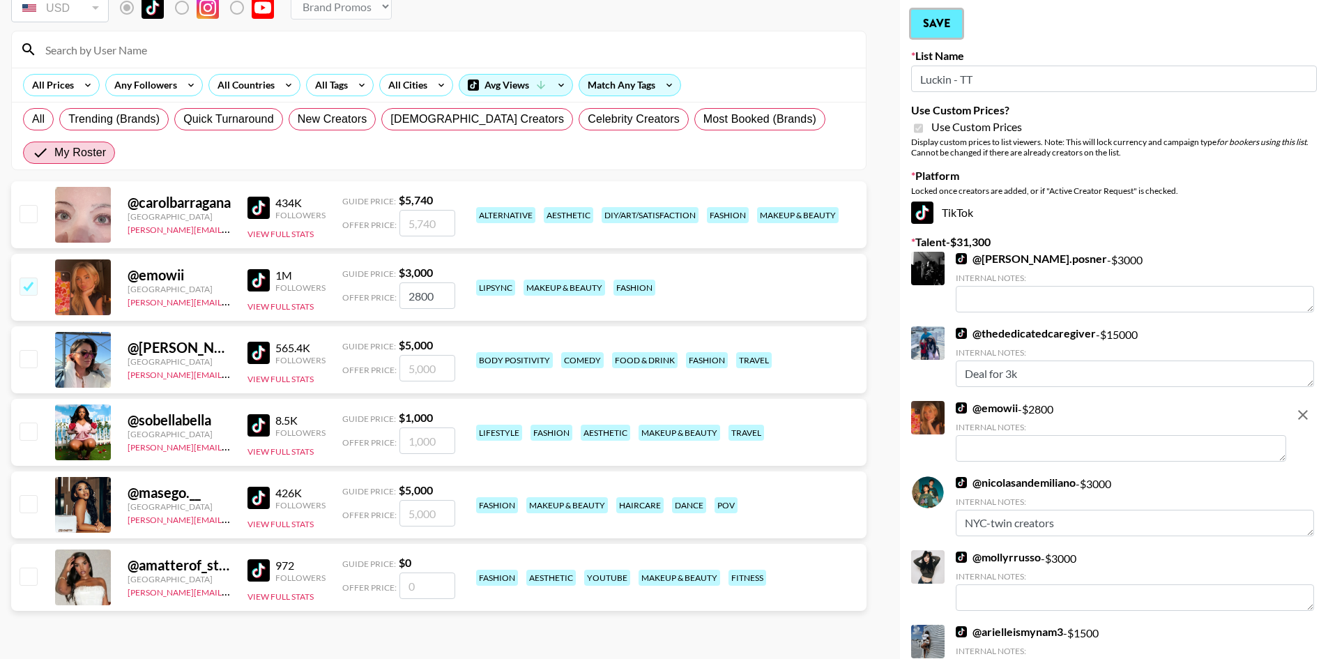
scroll to position [209, 0]
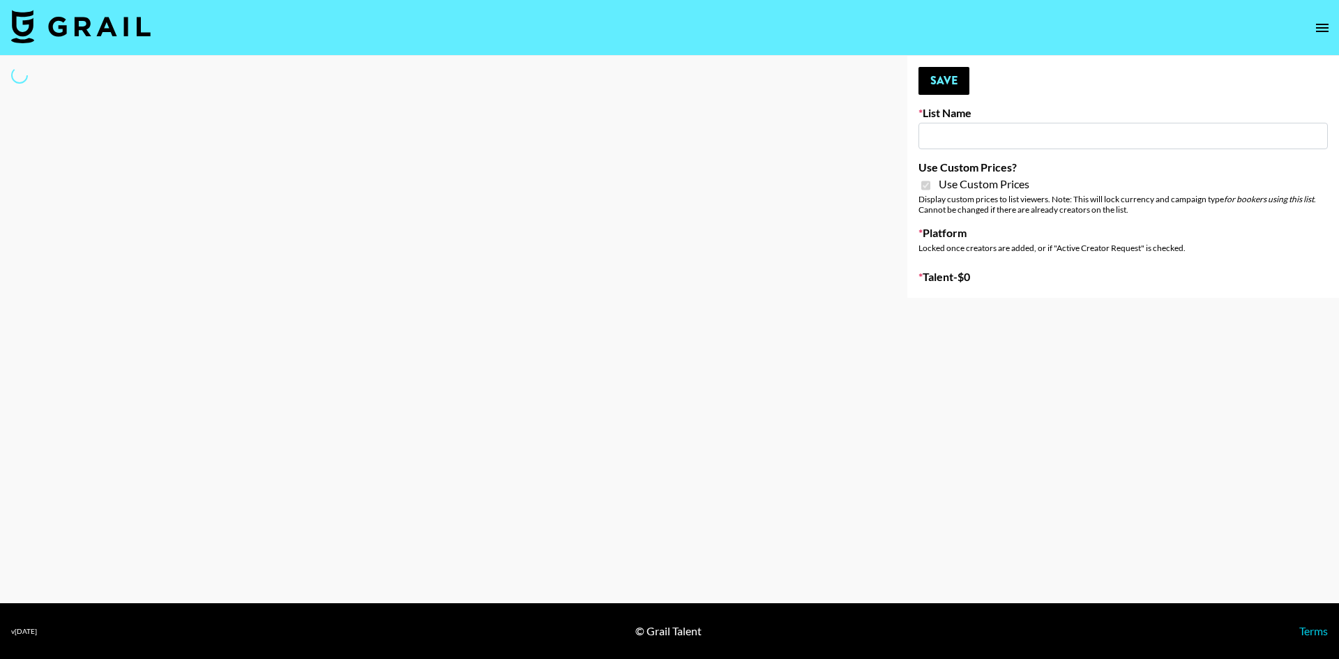
type input "dde"
checkbox input "true"
select select "Brand"
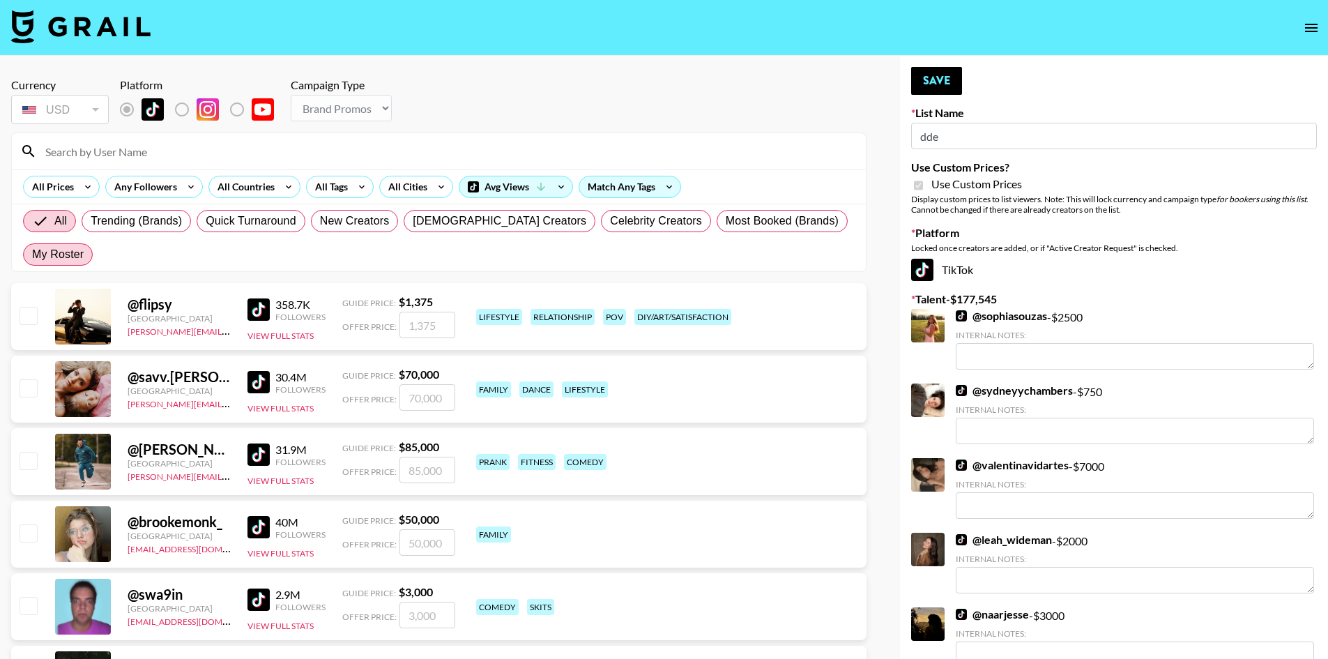
click at [84, 246] on span "My Roster" at bounding box center [58, 254] width 52 height 17
click at [32, 255] on input "My Roster" at bounding box center [32, 255] width 0 height 0
radio input "true"
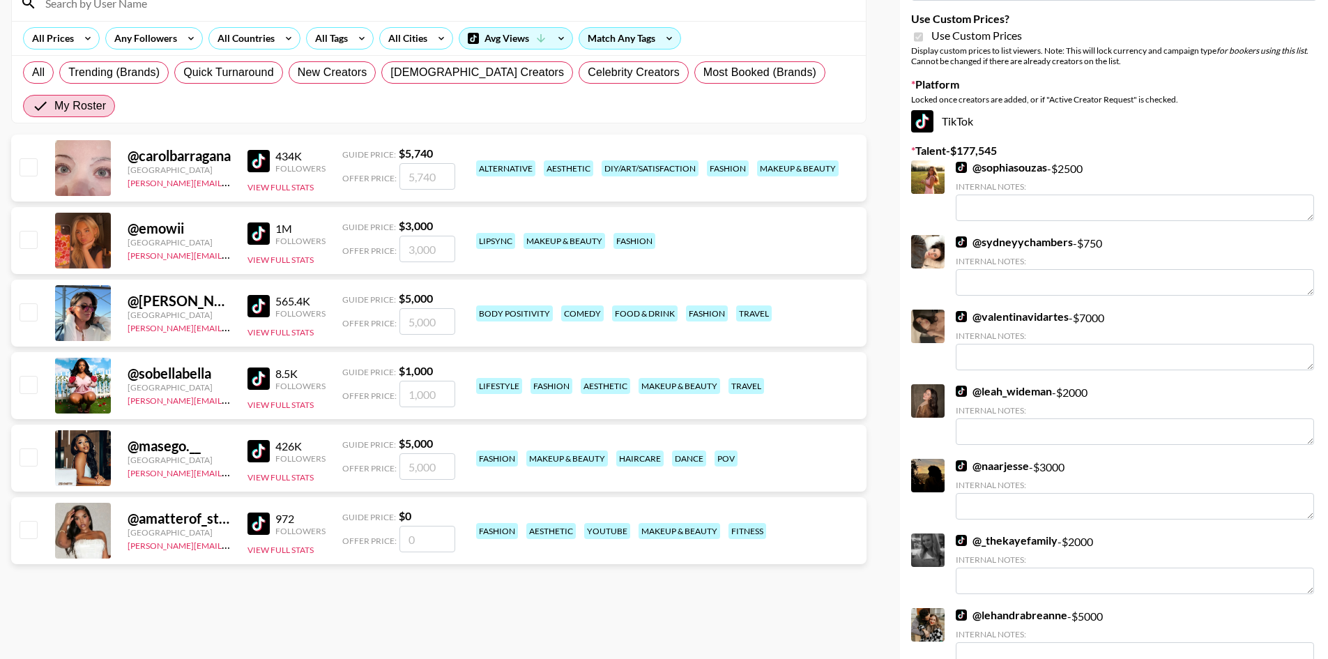
scroll to position [70, 0]
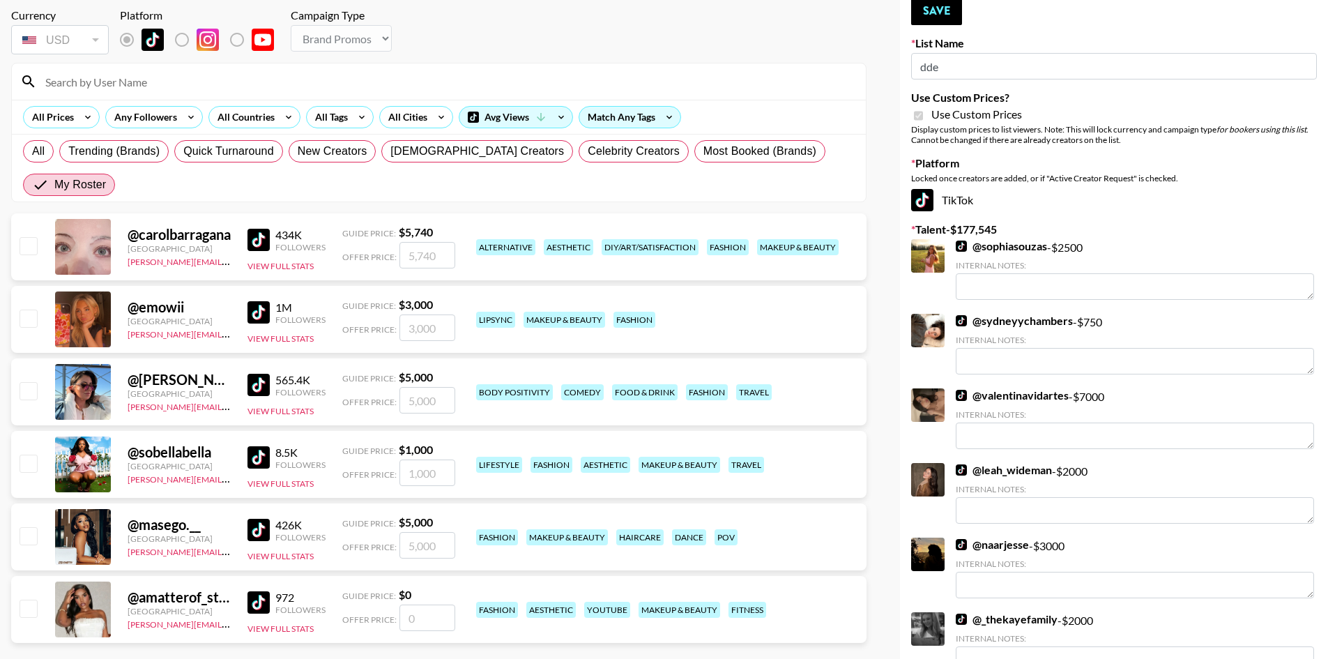
click at [24, 235] on div at bounding box center [28, 247] width 22 height 24
click at [26, 237] on input "checkbox" at bounding box center [28, 245] width 17 height 17
checkbox input "true"
drag, startPoint x: 438, startPoint y: 220, endPoint x: 409, endPoint y: 213, distance: 30.3
click at [409, 242] on input "5740" at bounding box center [428, 255] width 56 height 26
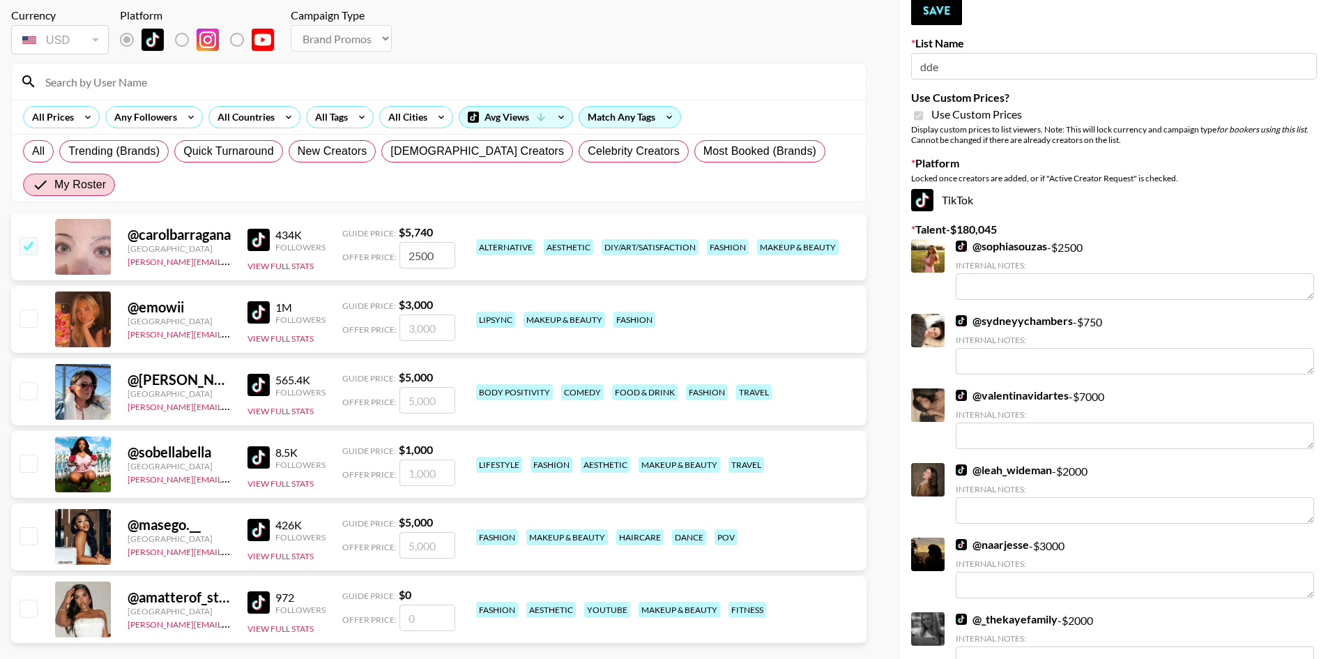
type input "2500"
click at [33, 310] on input "checkbox" at bounding box center [28, 318] width 17 height 17
checkbox input "true"
type input "3000"
click at [26, 455] on input "checkbox" at bounding box center [28, 463] width 17 height 17
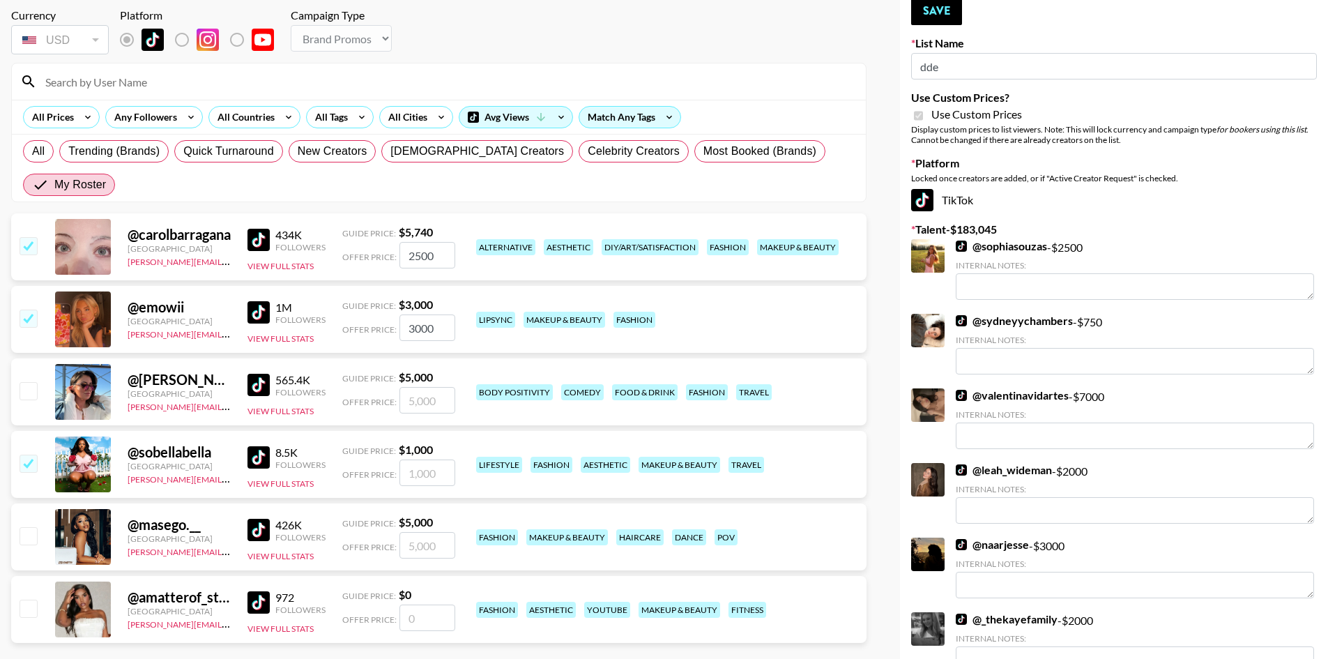
checkbox input "true"
type input "1000"
click at [30, 527] on input "checkbox" at bounding box center [28, 535] width 17 height 17
checkbox input "true"
type input "5000"
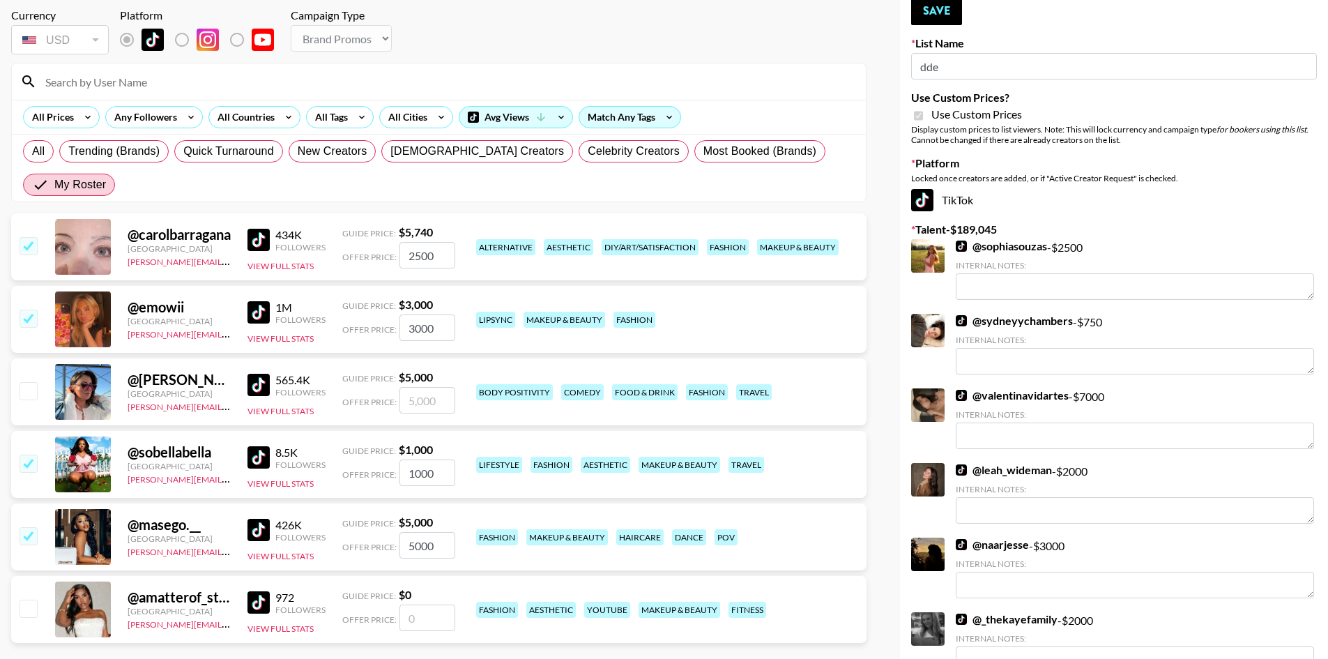
click at [29, 600] on input "checkbox" at bounding box center [28, 608] width 17 height 17
click at [432, 605] on input "number" at bounding box center [428, 618] width 56 height 26
click at [424, 588] on div "Guide Price: $ 0" at bounding box center [398, 595] width 113 height 14
click at [431, 605] on input "number" at bounding box center [428, 618] width 56 height 26
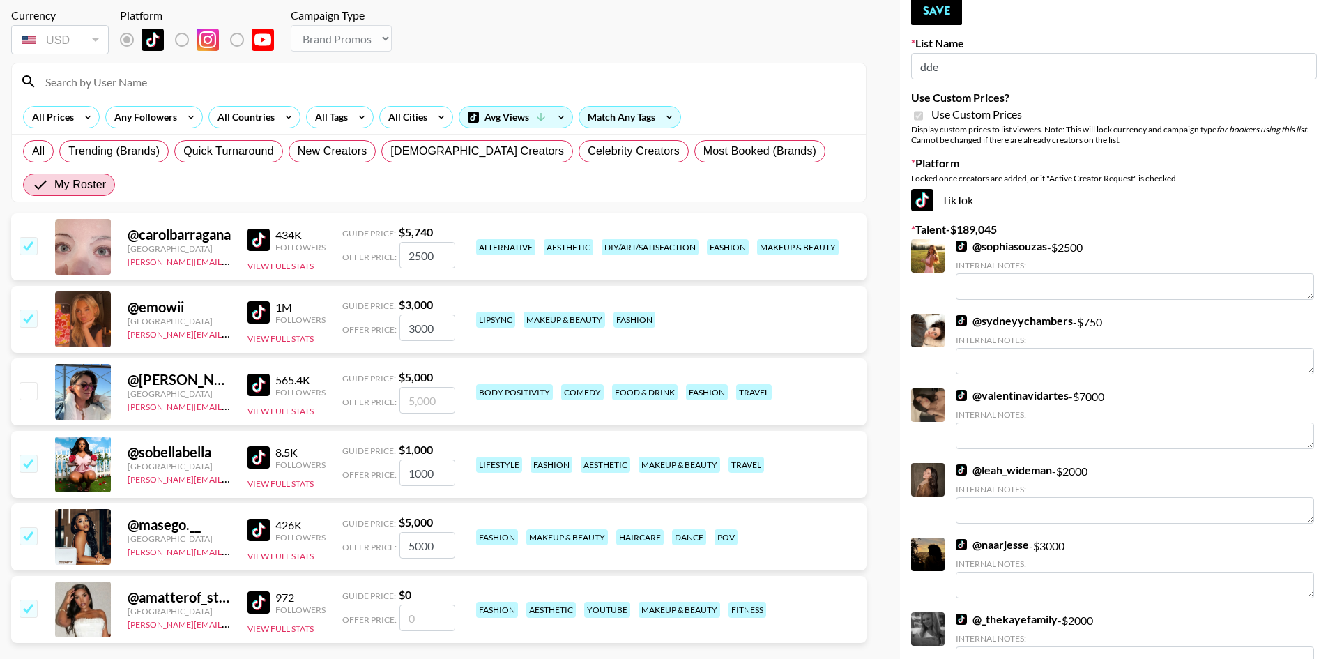
checkbox input "true"
type input "2000"
click at [946, 15] on button "Save" at bounding box center [936, 11] width 51 height 28
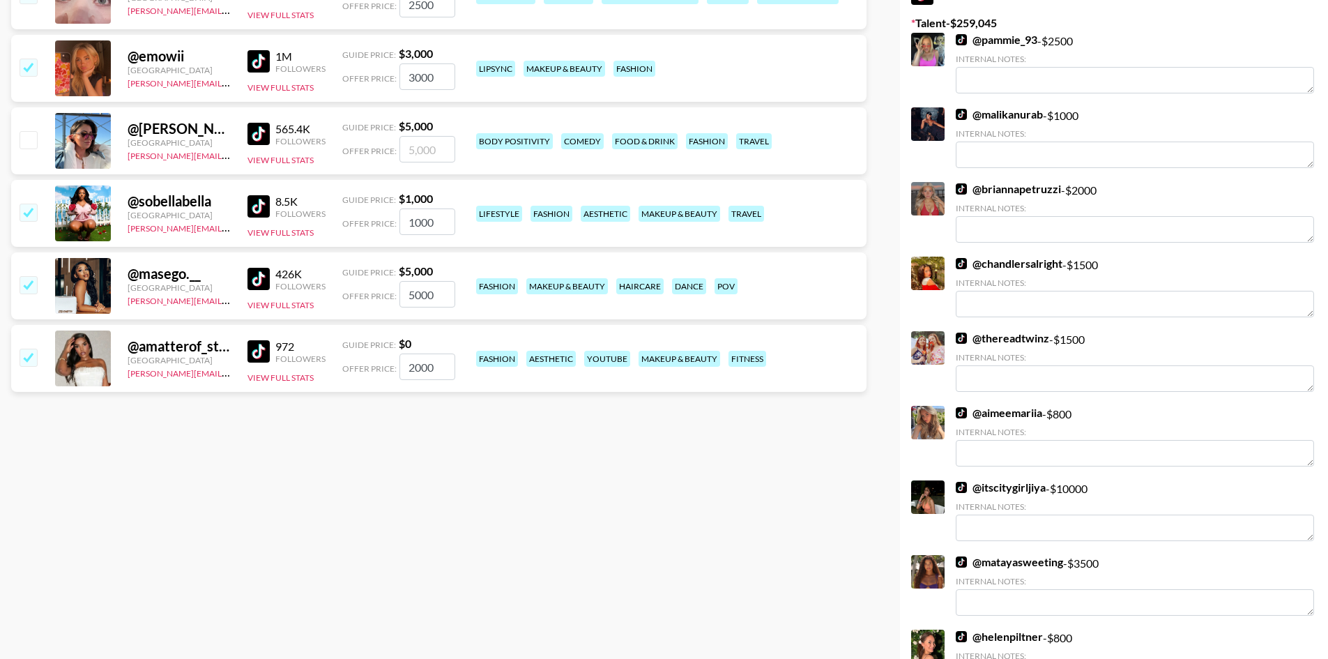
scroll to position [0, 0]
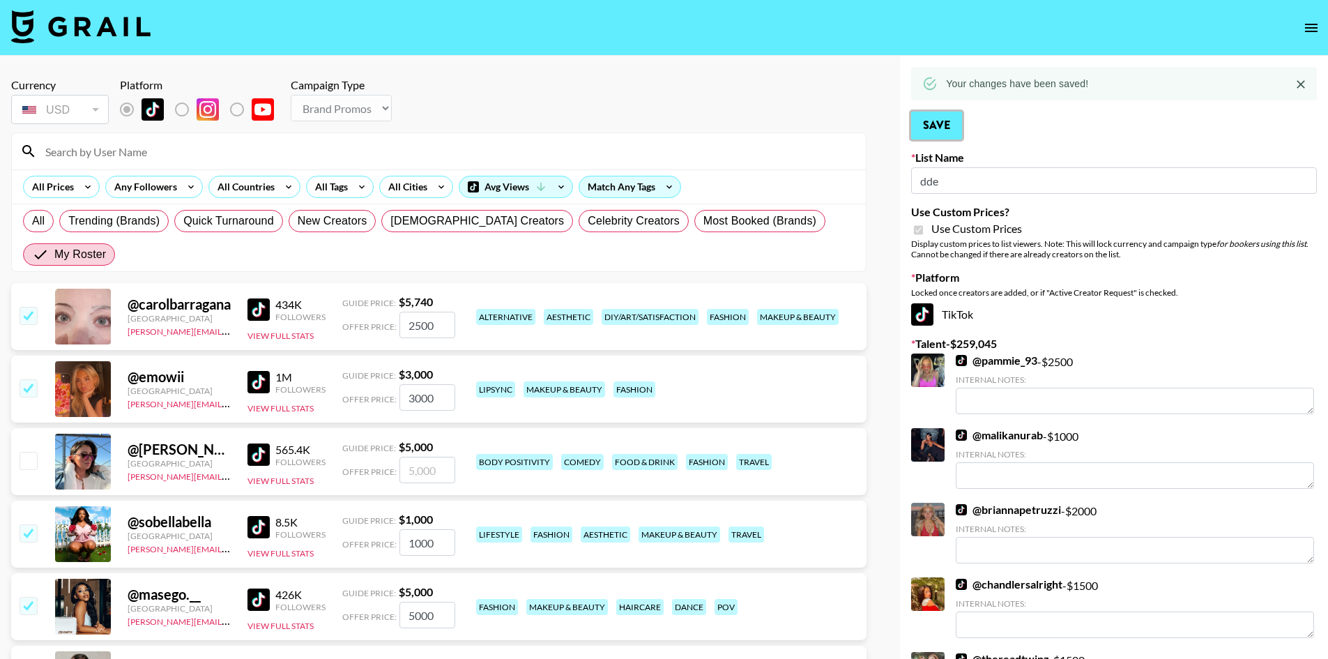
drag, startPoint x: 930, startPoint y: 119, endPoint x: 888, endPoint y: 113, distance: 42.3
click at [930, 119] on button "Save" at bounding box center [936, 126] width 51 height 28
